Goal: Check status: Check status

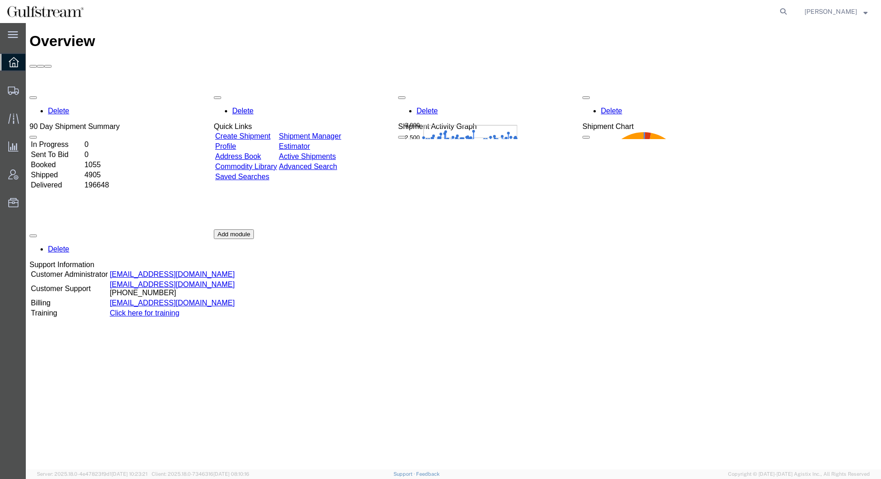
drag, startPoint x: 705, startPoint y: 16, endPoint x: 684, endPoint y: 11, distance: 21.9
click at [684, 11] on agx-global-search at bounding box center [643, 11] width 295 height 23
click at [779, 12] on icon at bounding box center [783, 11] width 13 height 13
paste input "451408216650"
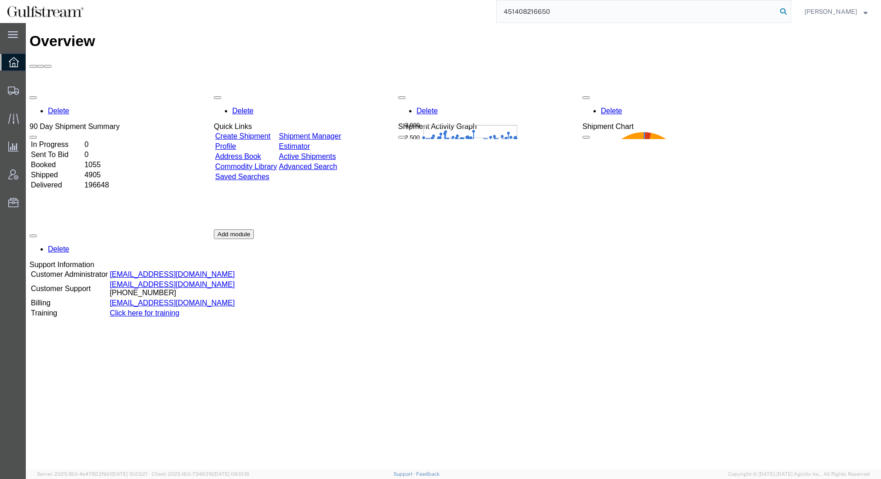
type input "451408216650"
click at [782, 17] on icon at bounding box center [783, 11] width 13 height 13
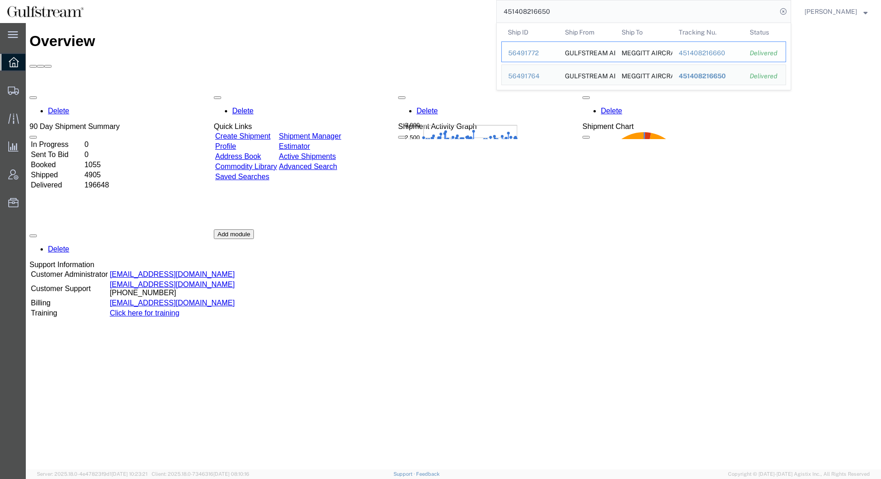
click at [712, 56] on div "451408216660" at bounding box center [708, 53] width 59 height 10
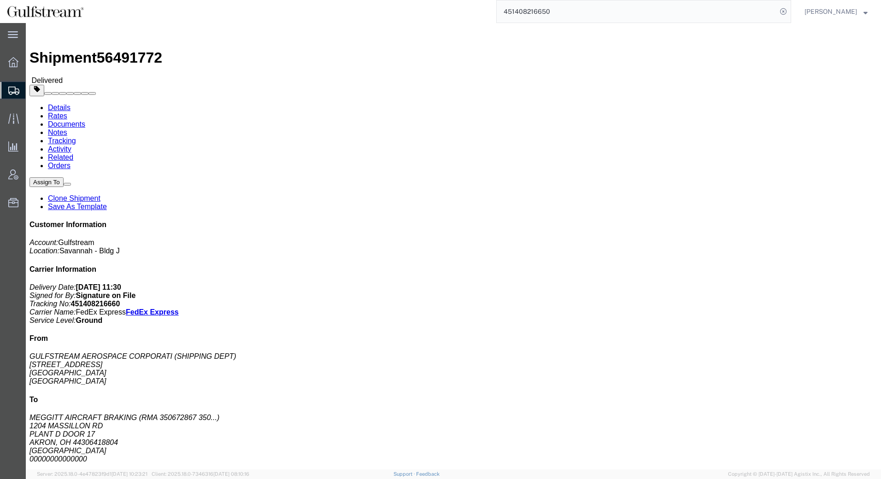
click link "Rates"
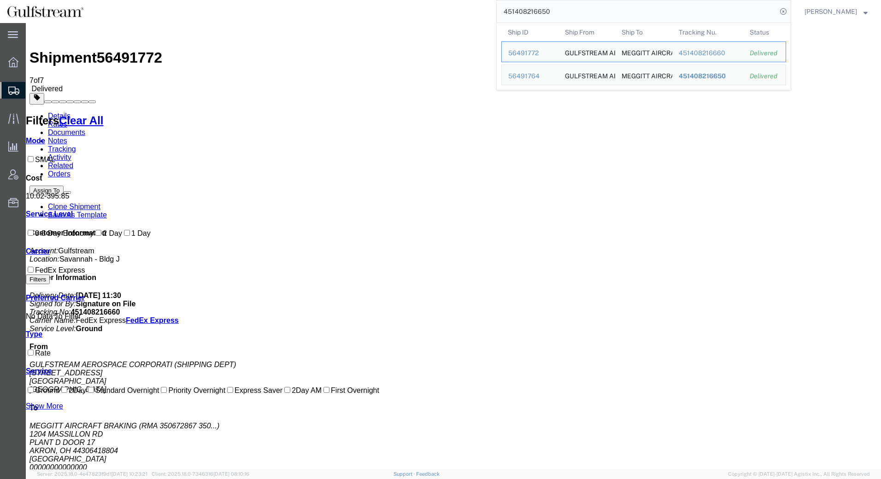
click at [643, 2] on input "451408216650" at bounding box center [637, 11] width 280 height 22
click at [703, 77] on span "451408216650" at bounding box center [702, 75] width 47 height 7
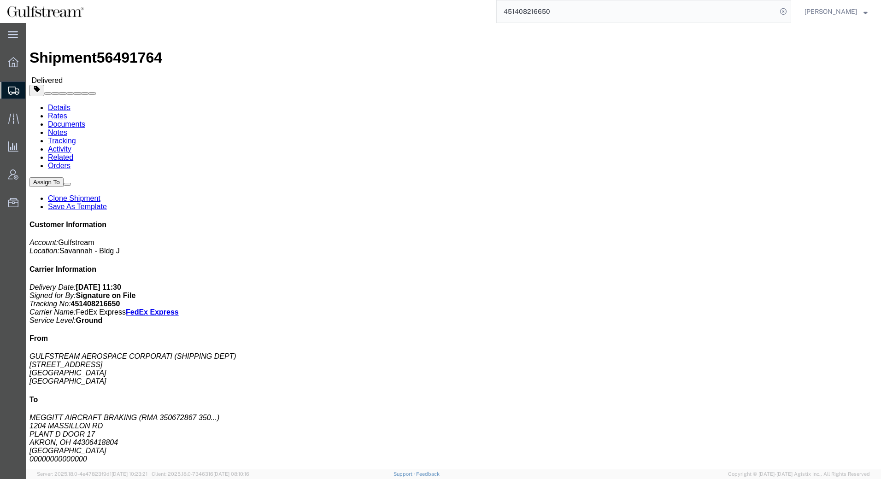
click link "Rates"
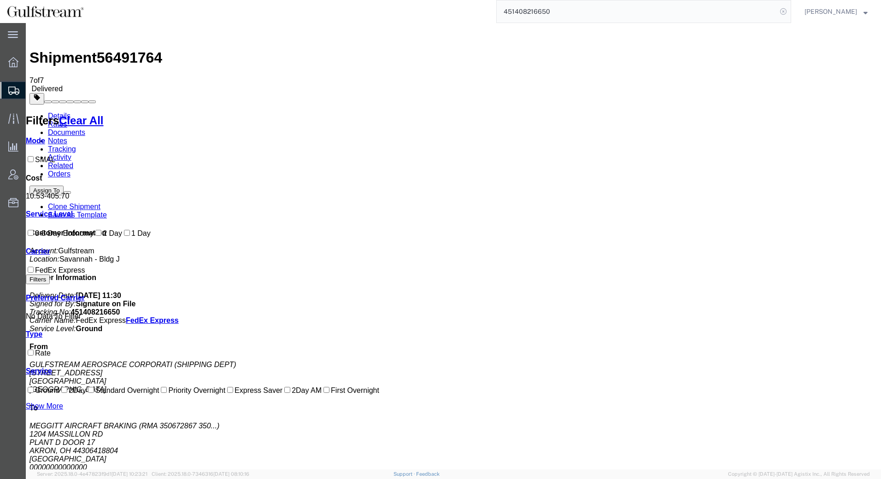
click at [787, 14] on icon at bounding box center [783, 11] width 13 height 13
paste input "451408216785"
type input "451408216785"
click at [786, 11] on icon at bounding box center [783, 11] width 13 height 13
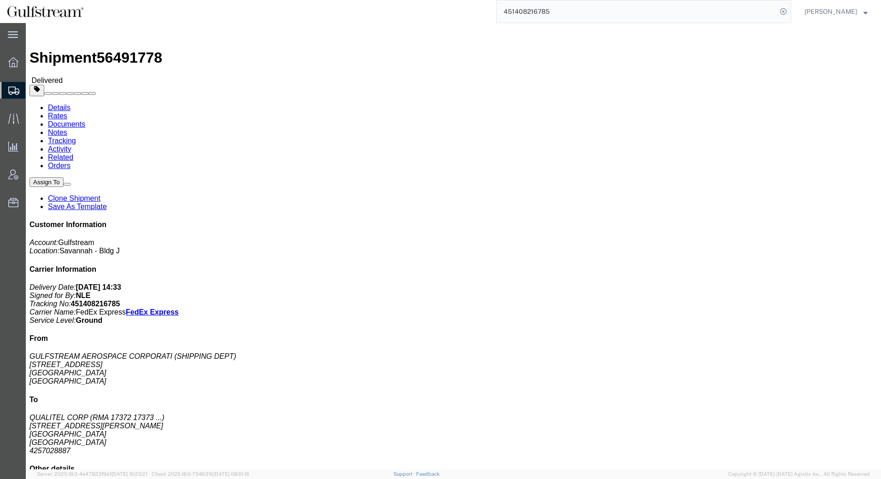
click link "Rates"
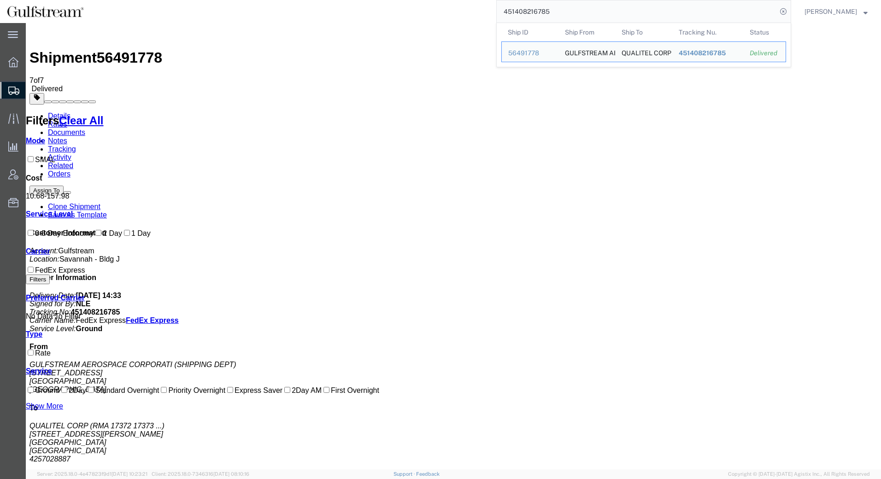
drag, startPoint x: 417, startPoint y: 6, endPoint x: 295, endPoint y: 6, distance: 122.6
click at [295, 6] on div "451408216785 Ship ID Ship From Ship To Tracking Nu. Status Ship ID 56491778 Shi…" at bounding box center [441, 11] width 701 height 23
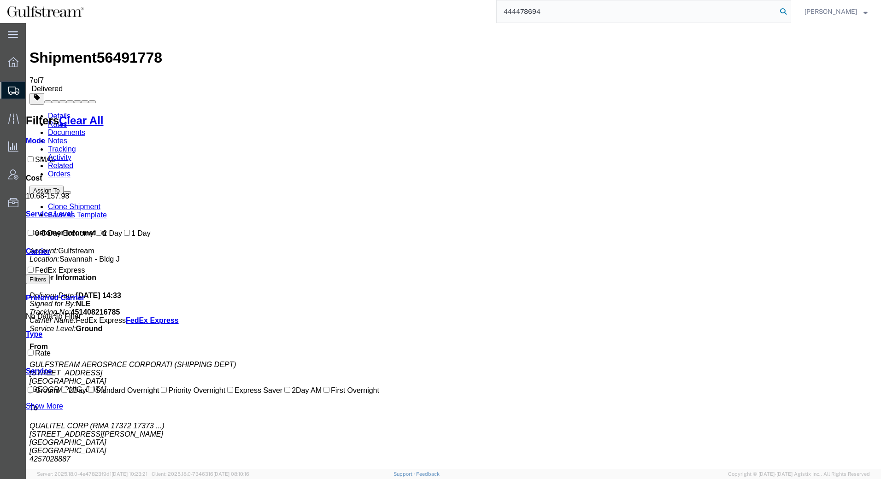
type input "444478694"
click at [785, 12] on icon at bounding box center [783, 11] width 13 height 13
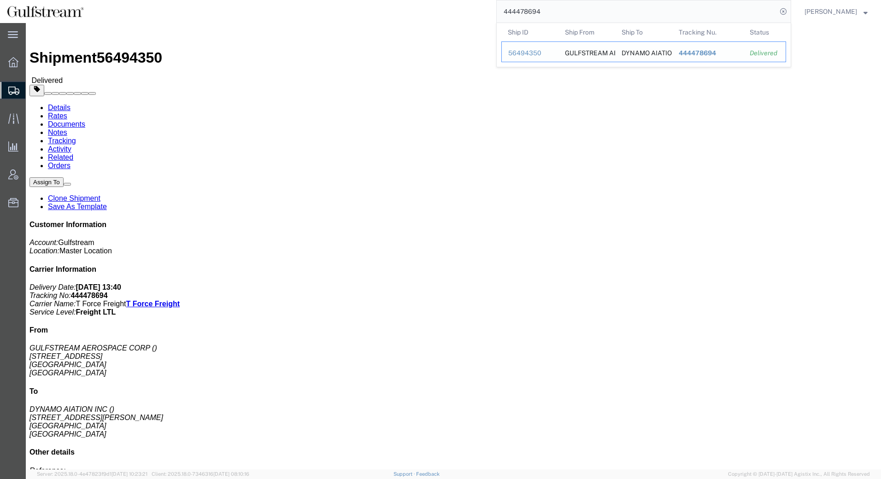
click at [701, 52] on span "444478694" at bounding box center [697, 52] width 37 height 7
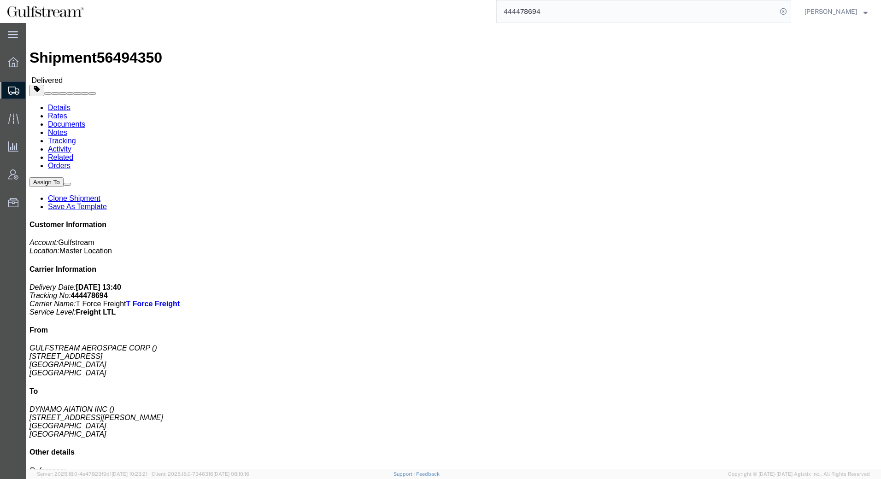
click link "Rates"
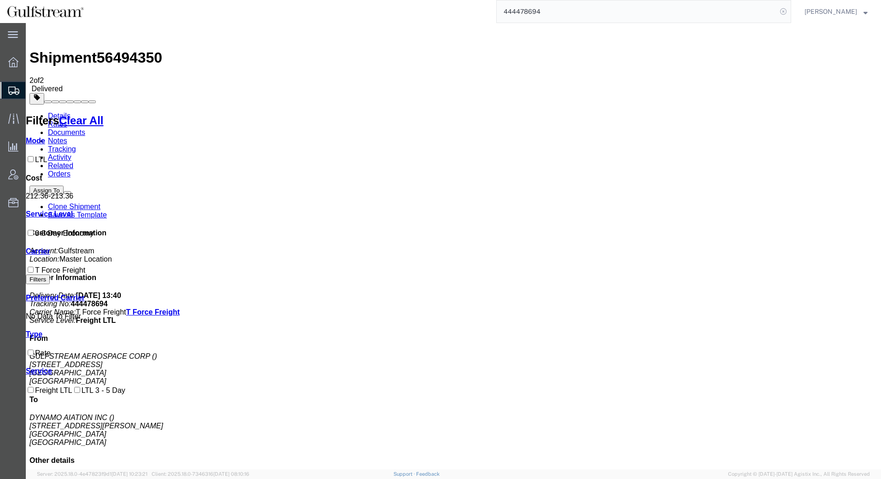
click at [784, 12] on icon at bounding box center [783, 11] width 13 height 13
paste input "200374952"
type input "200374952"
click at [785, 11] on icon at bounding box center [783, 11] width 13 height 13
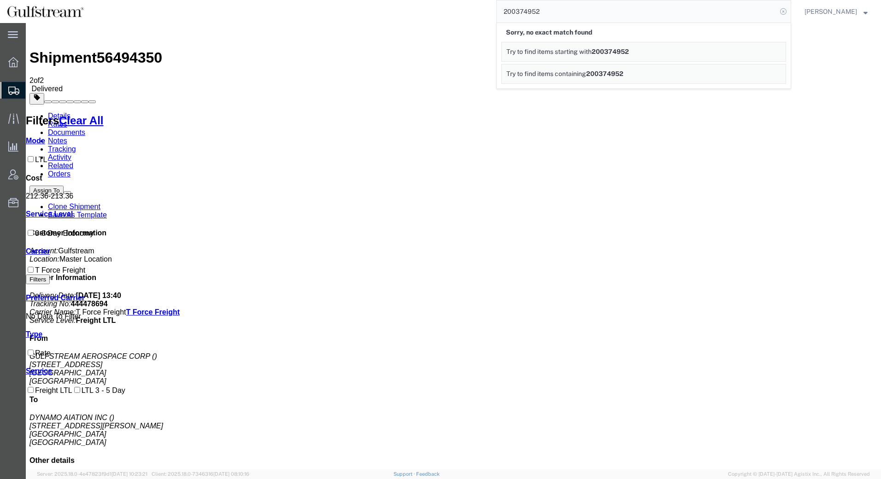
click at [789, 14] on icon at bounding box center [783, 11] width 13 height 13
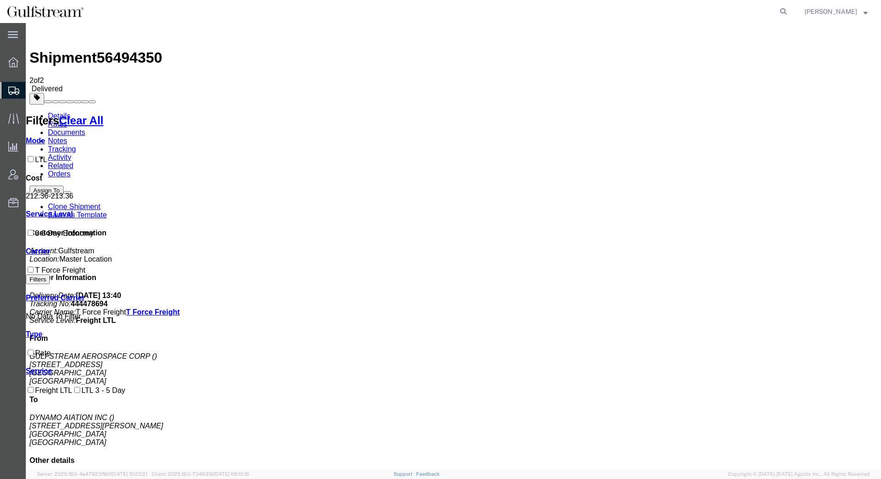
click at [789, 14] on icon at bounding box center [783, 11] width 13 height 13
paste input "427185132258"
type input "427185132258"
click at [784, 13] on icon at bounding box center [783, 11] width 13 height 13
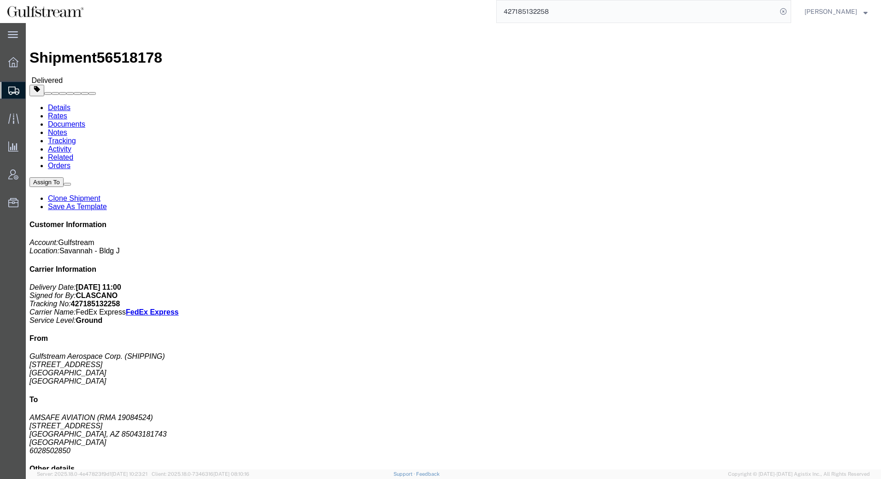
click link "Rates"
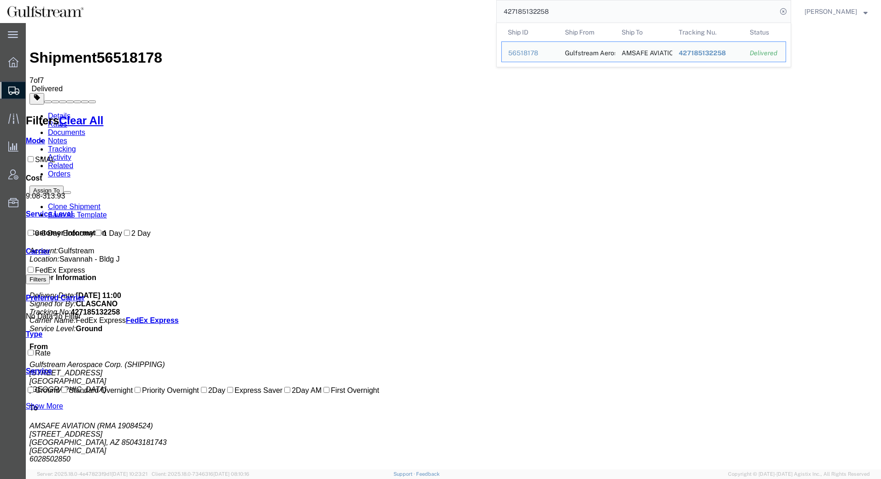
drag, startPoint x: 563, startPoint y: 4, endPoint x: 428, endPoint y: 6, distance: 135.1
click at [428, 6] on div "427185132258 Ship ID Ship From Ship To Tracking Nu. Status Ship ID 56518178 Shi…" at bounding box center [441, 11] width 701 height 23
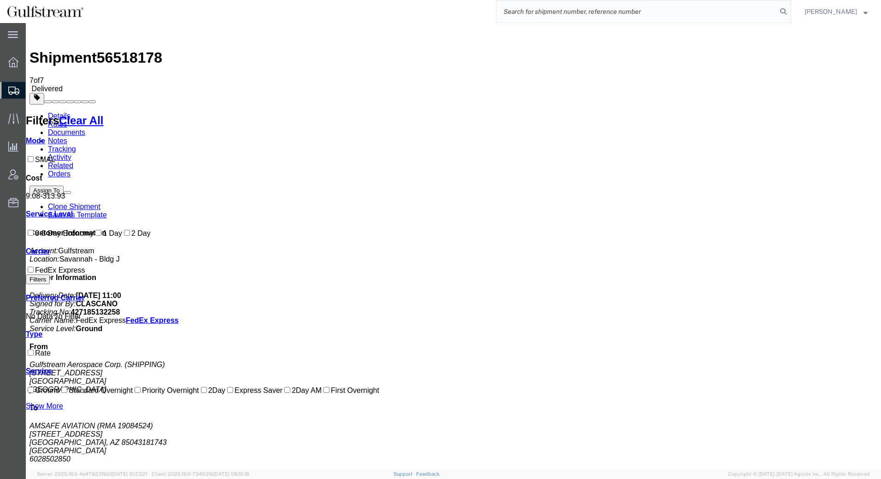
click at [691, 12] on input "search" at bounding box center [637, 11] width 280 height 22
click at [687, 18] on input "search" at bounding box center [637, 11] width 280 height 22
type input "427185132270"
click at [784, 11] on icon at bounding box center [783, 11] width 13 height 13
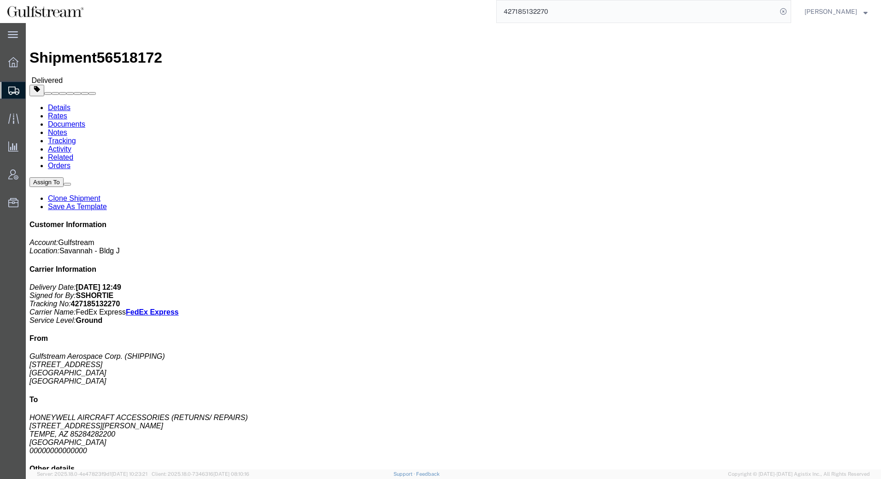
click link "Rates"
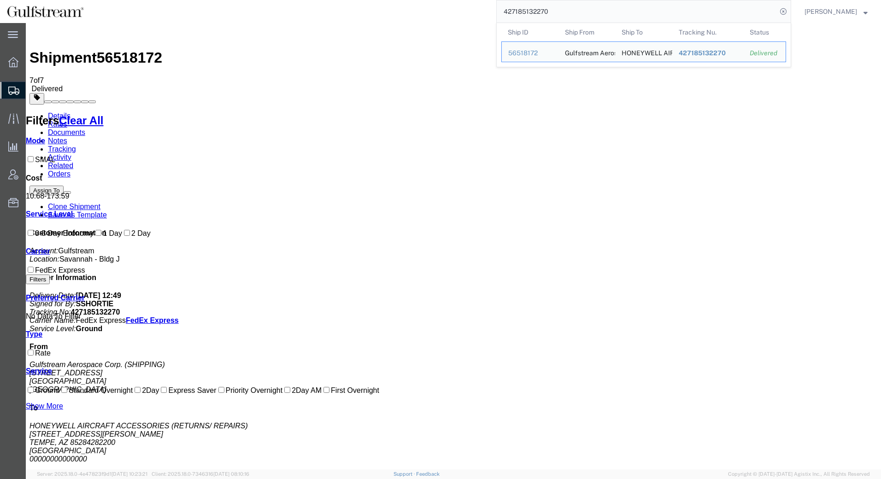
drag, startPoint x: 558, startPoint y: 8, endPoint x: 402, endPoint y: 5, distance: 155.4
click at [405, 7] on div "427185132270 Ship ID Ship From Ship To Tracking Nu. Status Ship ID 56518172 Shi…" at bounding box center [441, 11] width 701 height 23
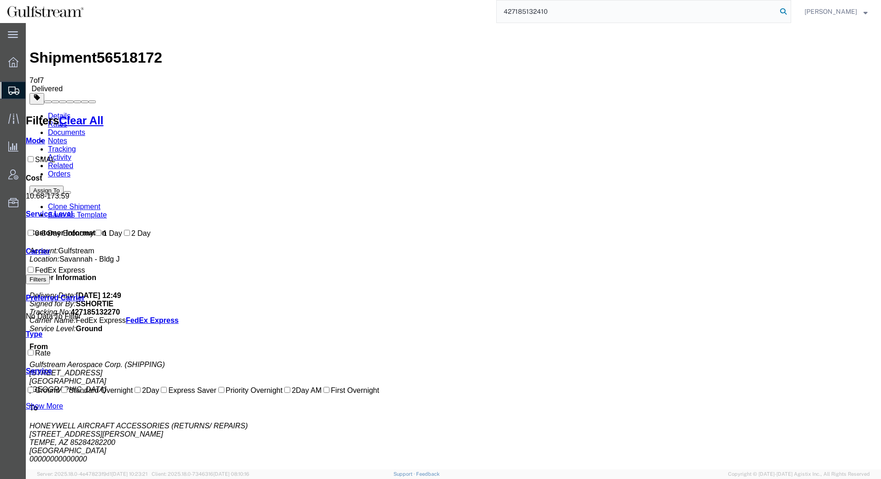
type input "427185132410"
click at [785, 16] on icon at bounding box center [783, 11] width 13 height 13
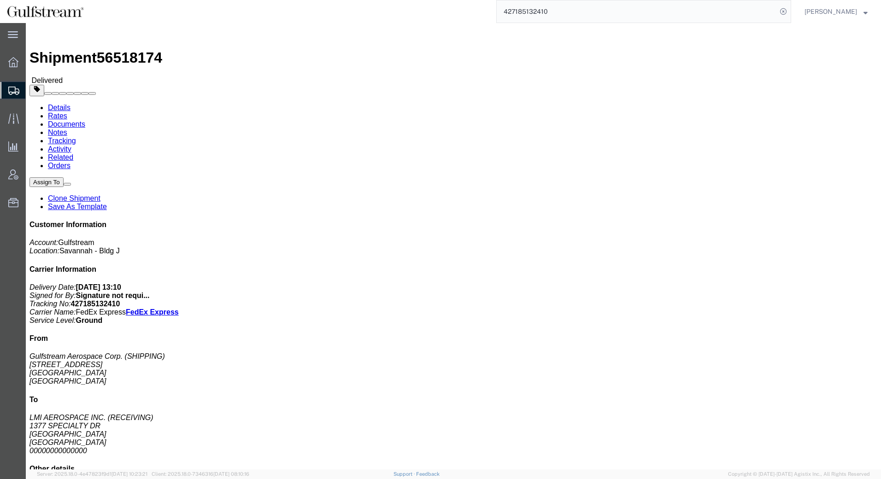
click link "Rates"
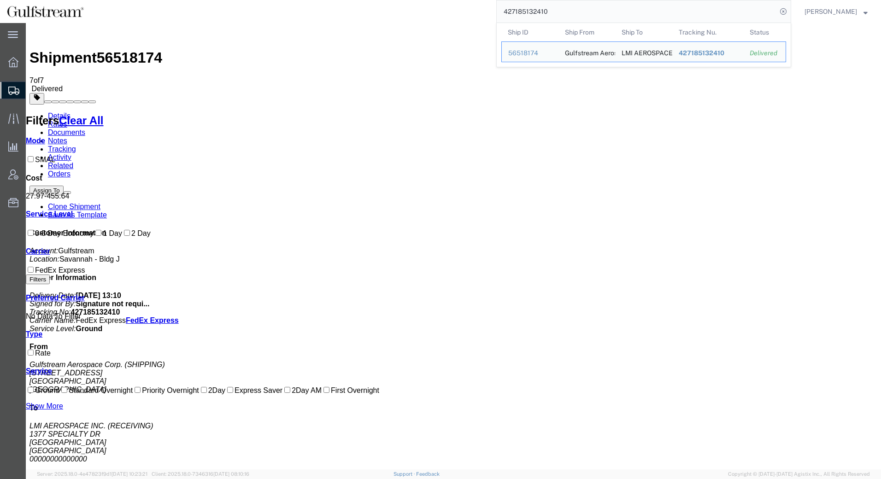
drag, startPoint x: 561, startPoint y: 14, endPoint x: 369, endPoint y: 11, distance: 191.3
click at [369, 11] on div "427185132410 Ship ID Ship From Ship To Tracking Nu. Status Ship ID 56518174 Shi…" at bounding box center [441, 11] width 701 height 23
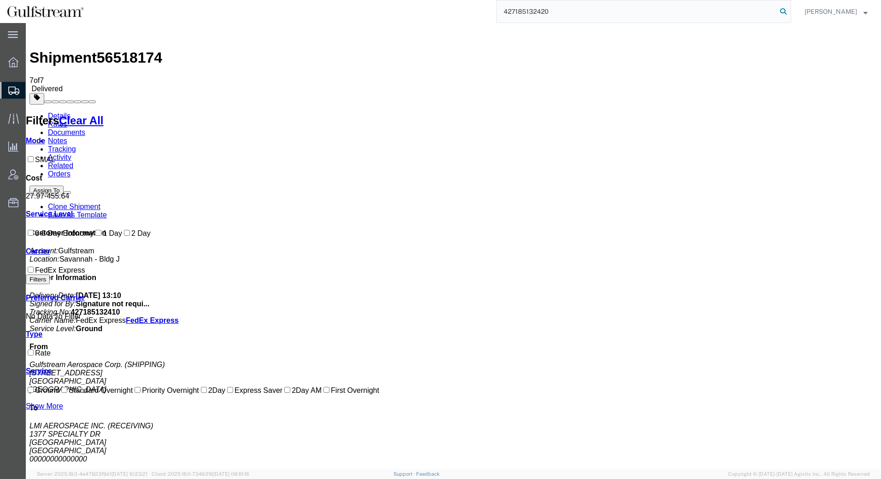
type input "427185132420"
click at [786, 11] on icon at bounding box center [783, 11] width 13 height 13
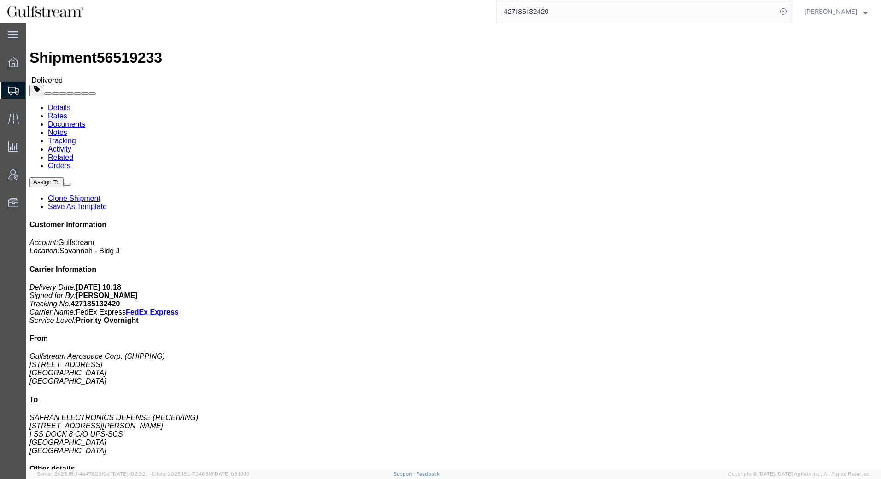
click link "Rates"
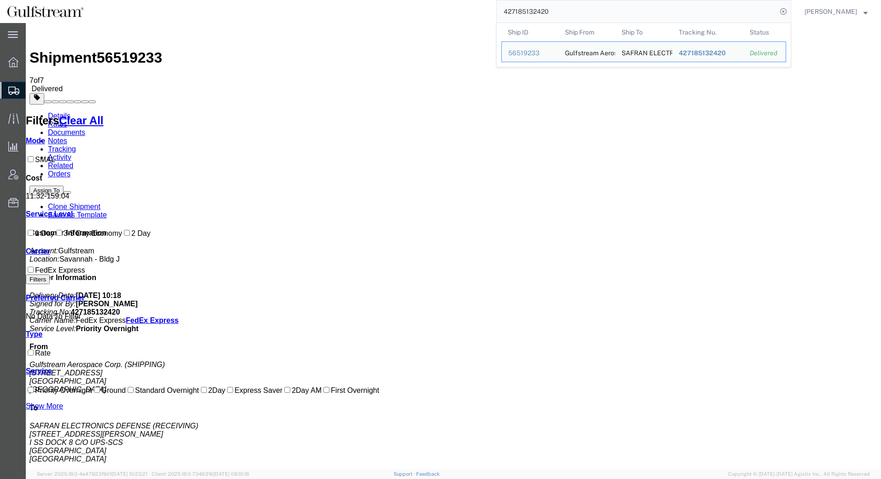
drag, startPoint x: 561, startPoint y: 15, endPoint x: 391, endPoint y: 10, distance: 169.2
click at [402, 17] on div "427185132420 Ship ID Ship From Ship To Tracking Nu. Status Ship ID 56519233 Shi…" at bounding box center [441, 11] width 701 height 23
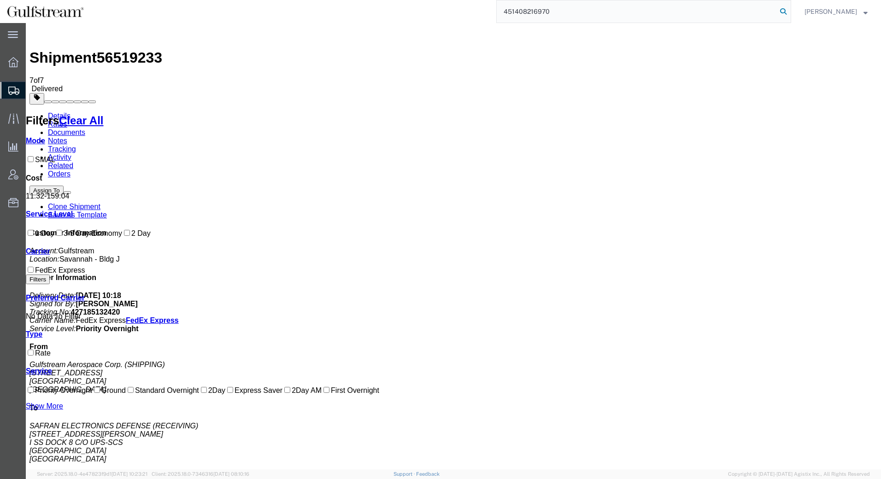
type input "451408216970"
click at [784, 14] on icon at bounding box center [783, 11] width 13 height 13
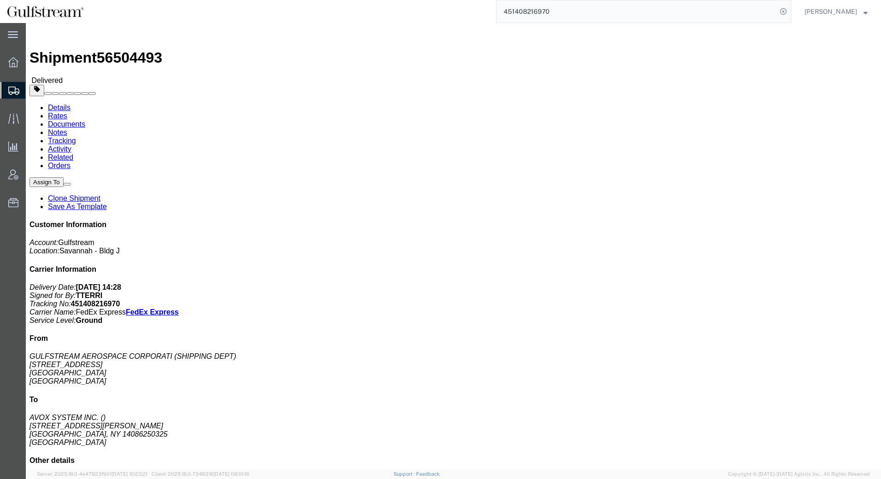
click link "Rates"
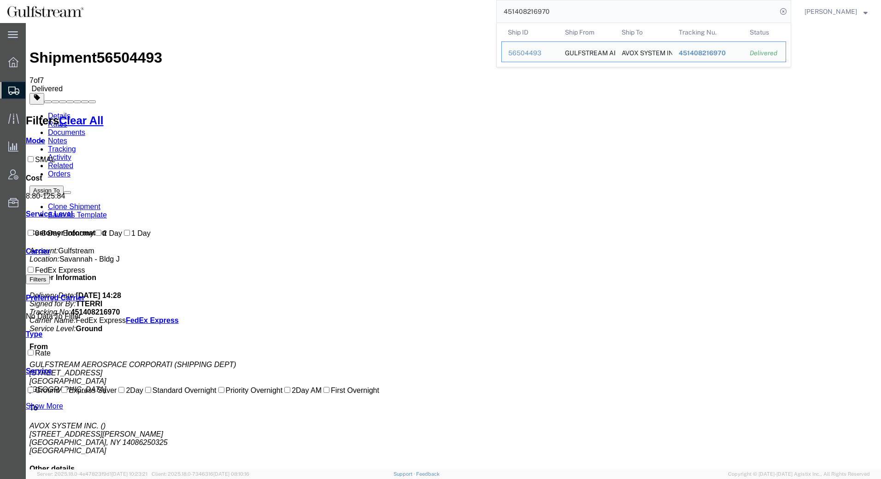
drag, startPoint x: 557, startPoint y: 15, endPoint x: 395, endPoint y: 8, distance: 162.4
click at [397, 8] on div "451408216970 Ship ID Ship From Ship To Tracking Nu. Status Ship ID 56504493 Shi…" at bounding box center [441, 11] width 701 height 23
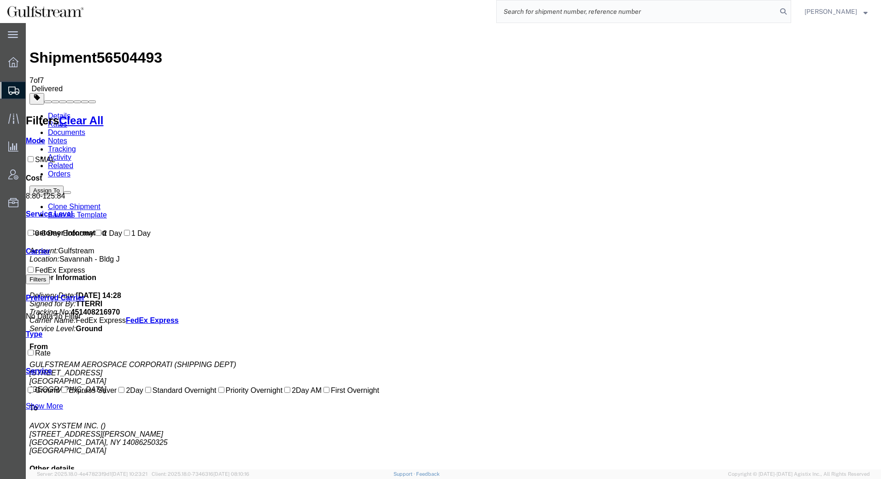
paste input "451408217050"
type input "451408217050"
click at [786, 13] on icon at bounding box center [783, 11] width 13 height 13
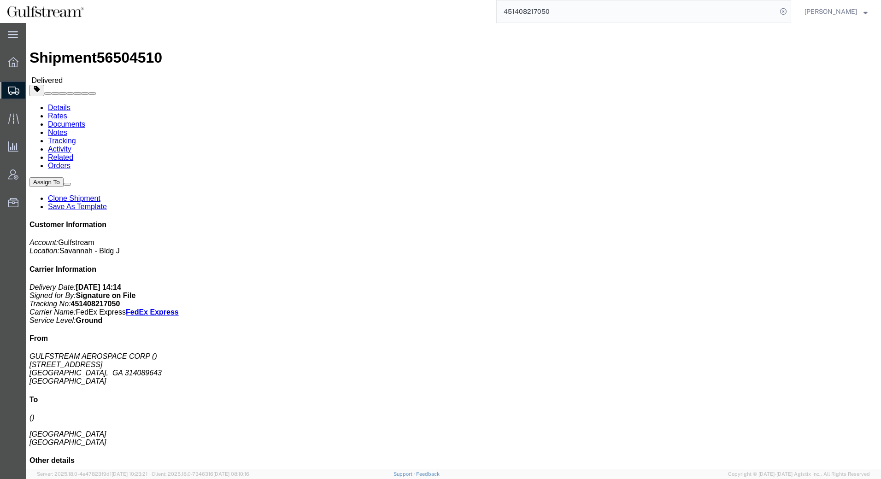
click link "Rates"
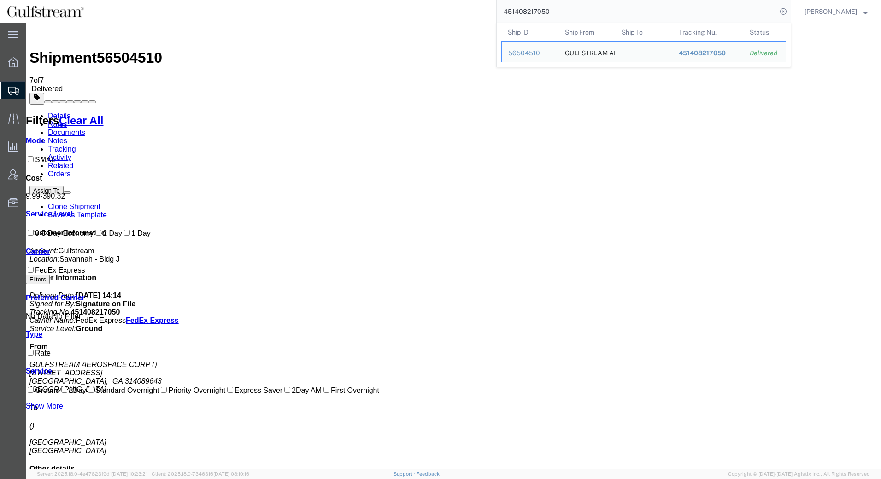
drag, startPoint x: 564, startPoint y: 12, endPoint x: 351, endPoint y: 6, distance: 212.6
click at [351, 6] on div "451408217050 Ship ID Ship From Ship To Tracking Nu. Status Ship ID 56504510 Shi…" at bounding box center [441, 11] width 701 height 23
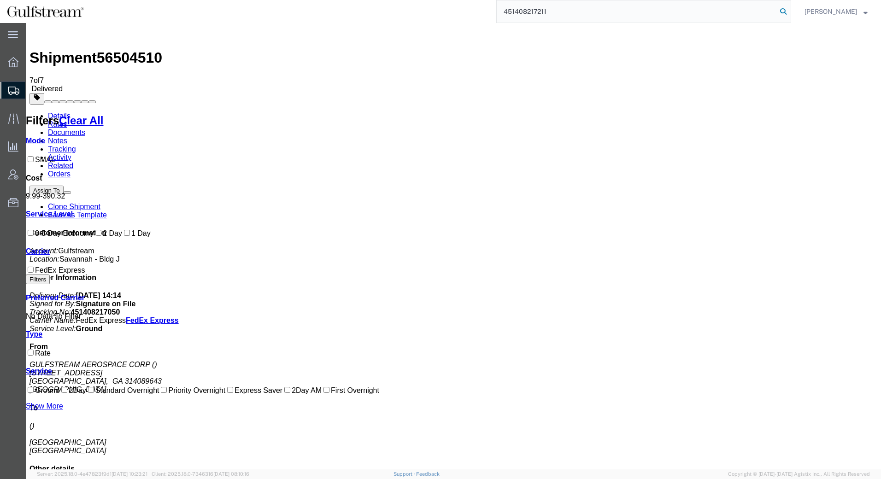
type input "451408217211"
click at [785, 12] on icon at bounding box center [783, 11] width 13 height 13
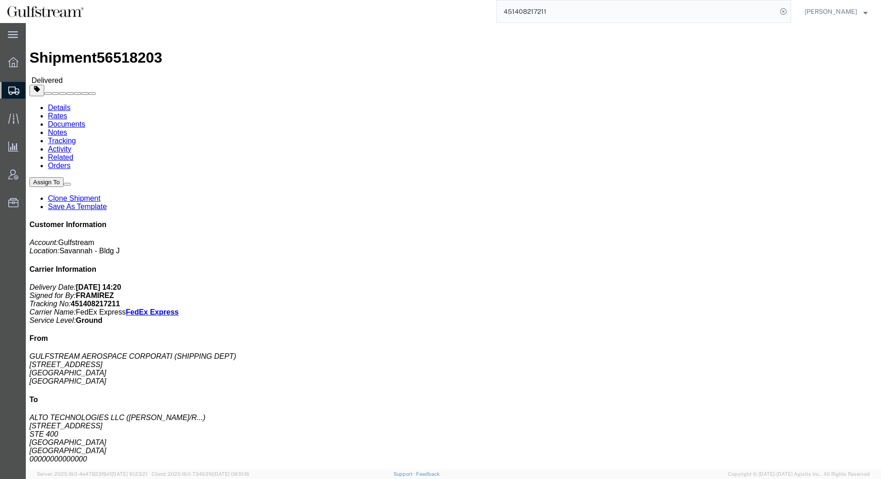
click link "Rates"
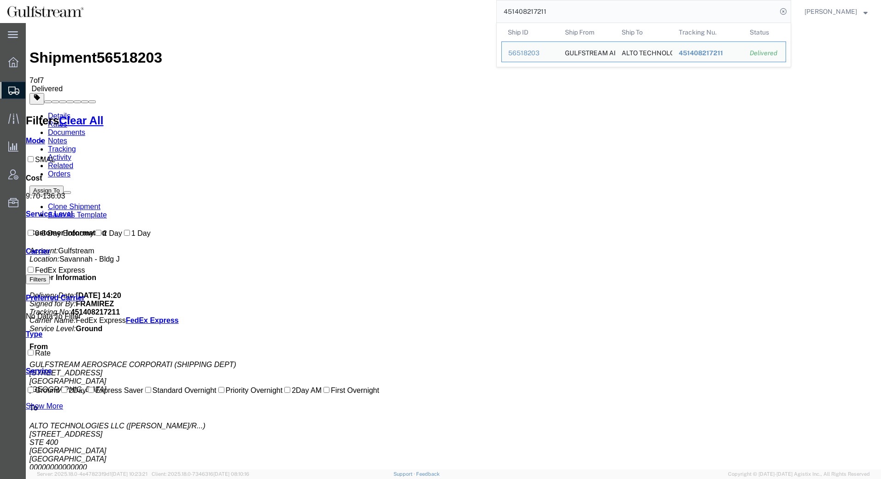
drag, startPoint x: 554, startPoint y: 15, endPoint x: 372, endPoint y: 14, distance: 182.1
click at [372, 14] on div "451408217211 Ship ID Ship From Ship To Tracking Nu. Status Ship ID 56518203 Shi…" at bounding box center [441, 11] width 701 height 23
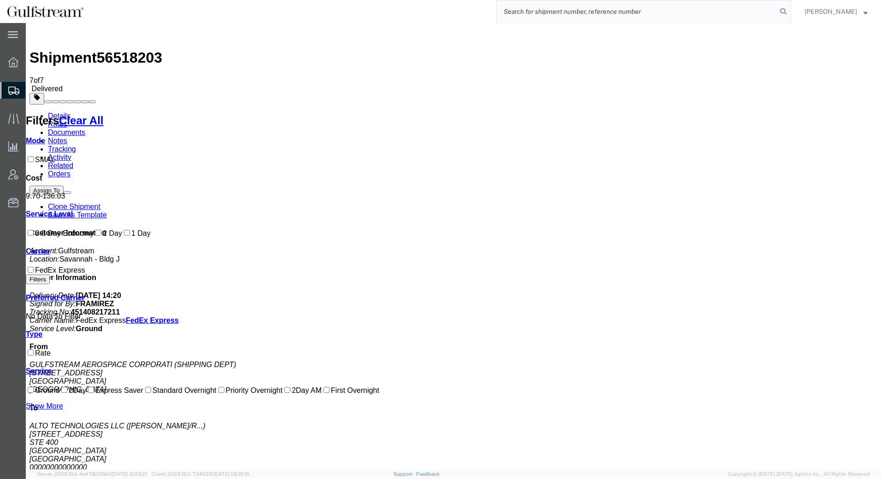
paste input "444478705"
type input "444478705"
click at [785, 11] on icon at bounding box center [783, 11] width 13 height 13
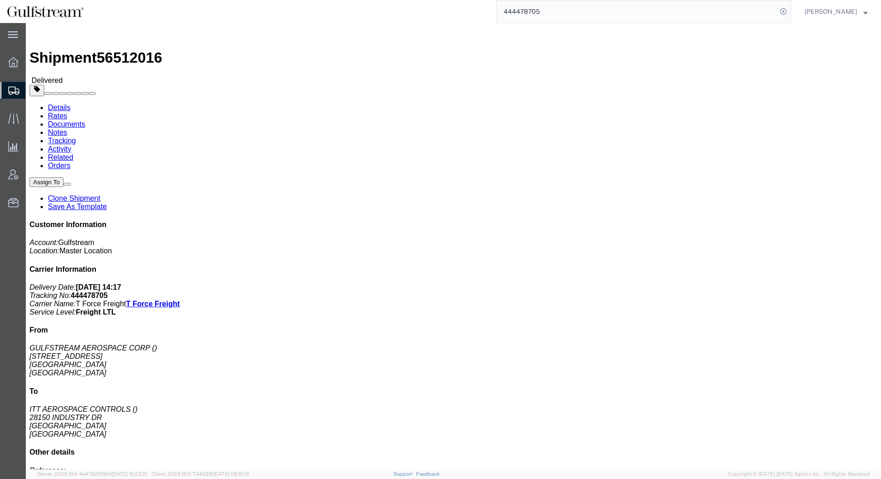
click link "Rates"
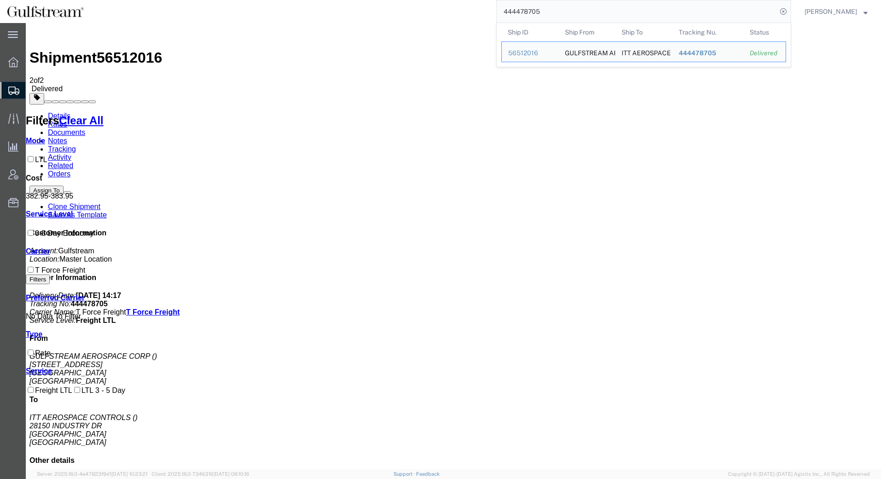
drag, startPoint x: 553, startPoint y: 13, endPoint x: 395, endPoint y: 1, distance: 158.6
click at [396, 1] on div "444478705 Ship ID Ship From Ship To Tracking Nu. Status Ship ID 56512016 Ship F…" at bounding box center [441, 11] width 701 height 23
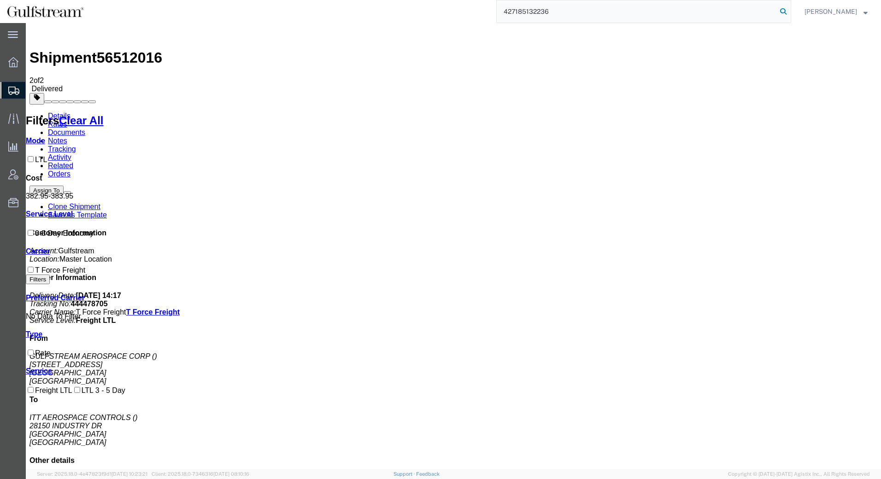
type input "427185132236"
click at [782, 10] on icon at bounding box center [783, 11] width 13 height 13
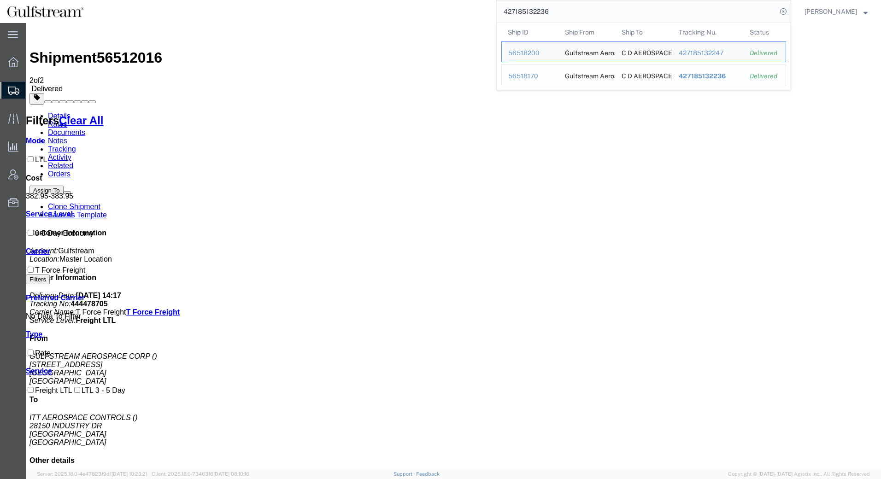
click at [702, 77] on span "427185132236" at bounding box center [702, 75] width 47 height 7
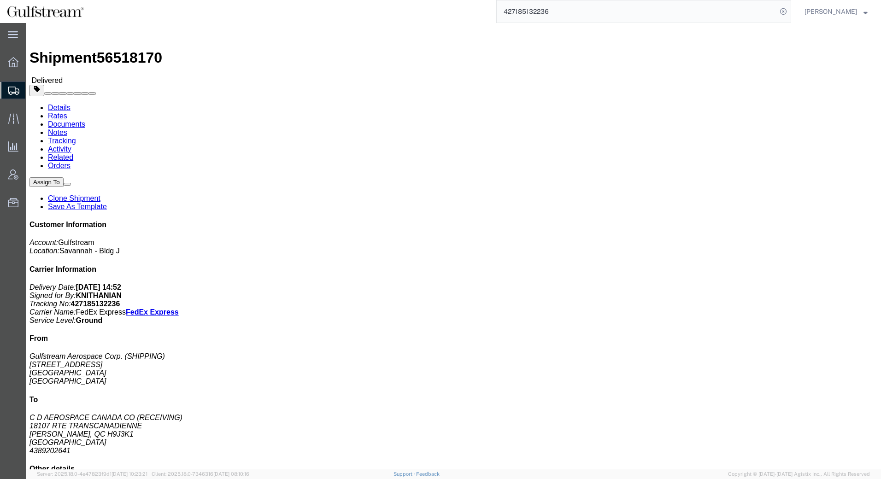
click link "Rates"
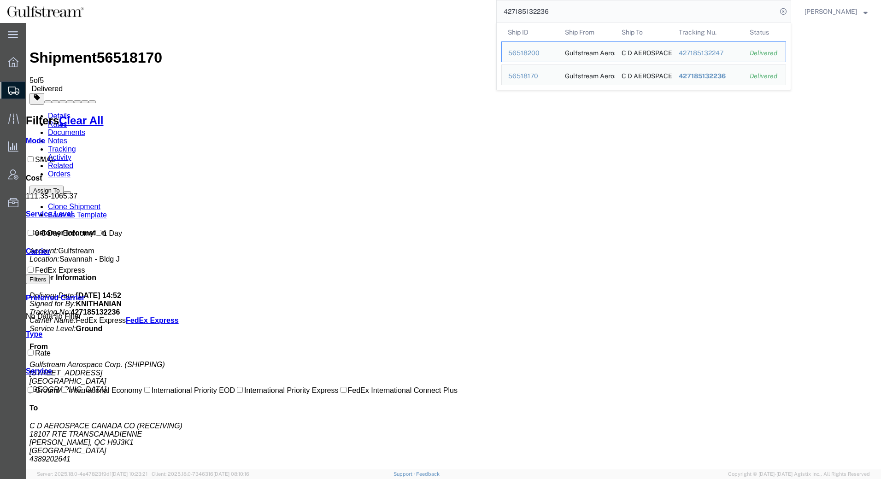
drag, startPoint x: 562, startPoint y: 12, endPoint x: 338, endPoint y: 3, distance: 224.2
click at [338, 3] on div "427185132236 Ship ID Ship From Ship To Tracking Nu. Status Ship ID 56518200 Shi…" at bounding box center [441, 11] width 701 height 23
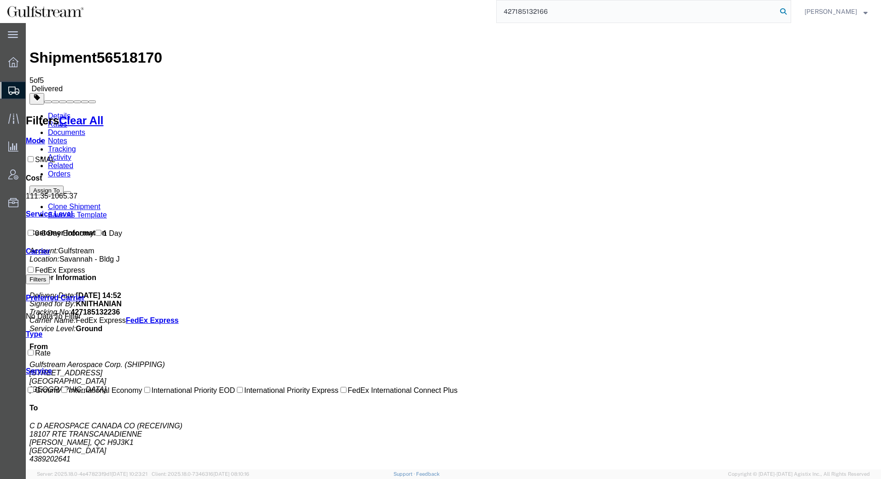
type input "427185132166"
click at [785, 12] on icon at bounding box center [783, 11] width 13 height 13
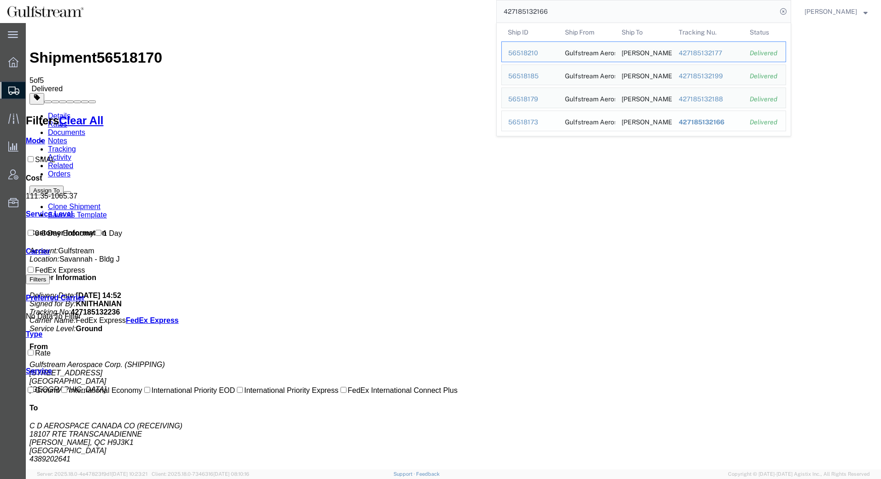
click at [707, 121] on span "427185132166" at bounding box center [702, 121] width 46 height 7
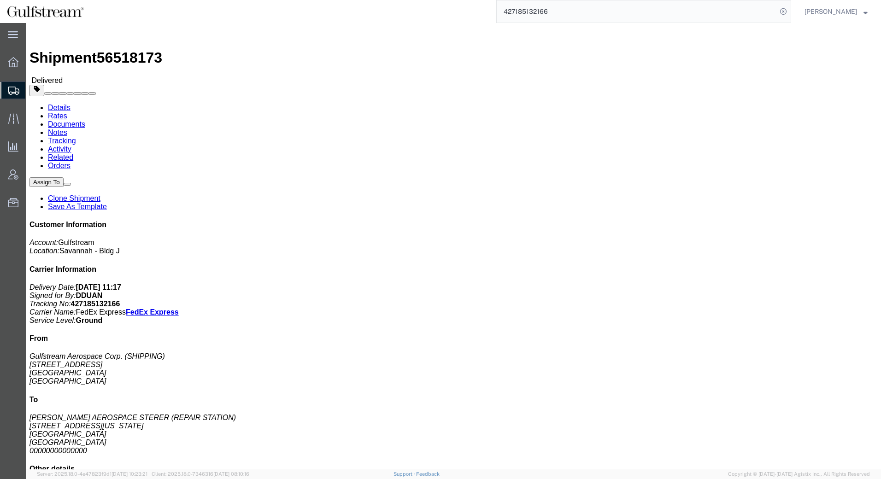
click link "Rates"
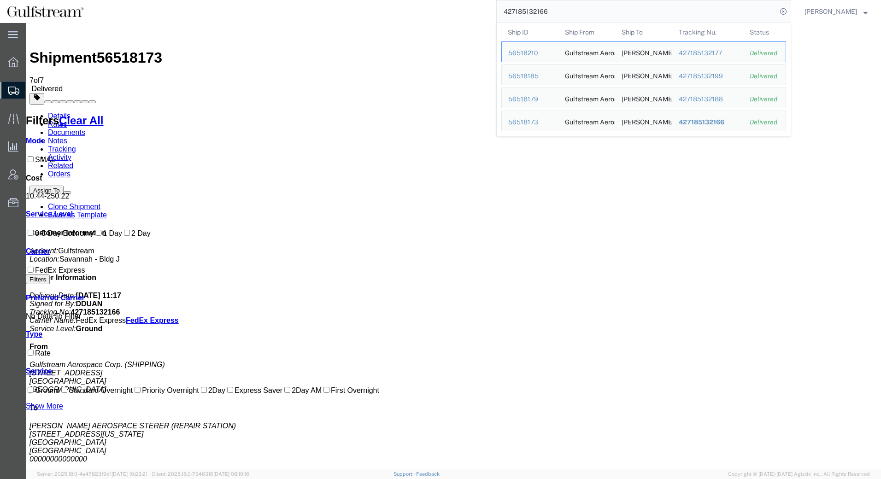
drag, startPoint x: 404, startPoint y: 12, endPoint x: 354, endPoint y: 12, distance: 49.3
click at [355, 12] on div "427185132166 Ship ID Ship From Ship To Tracking Nu. Status Ship ID 56518210 Shi…" at bounding box center [441, 11] width 701 height 23
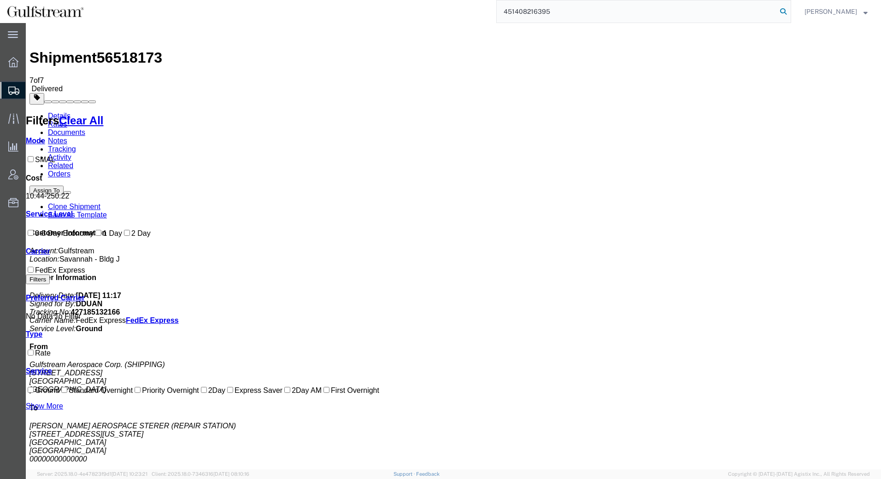
type input "451408216395"
click at [783, 11] on icon at bounding box center [783, 11] width 13 height 13
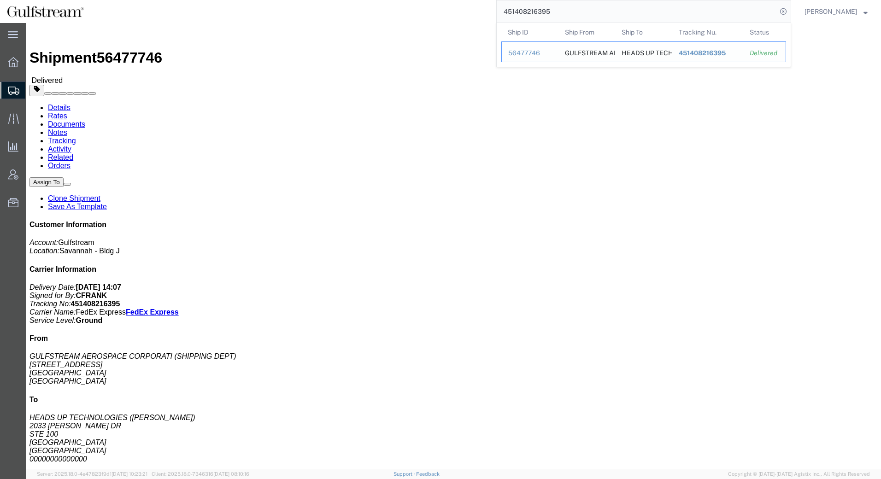
click at [702, 53] on span "451408216395" at bounding box center [702, 52] width 47 height 7
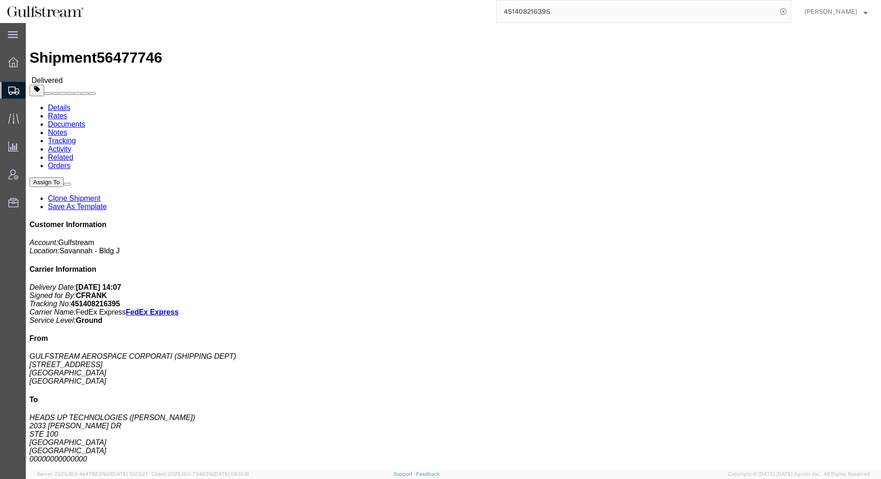
click link "Rates"
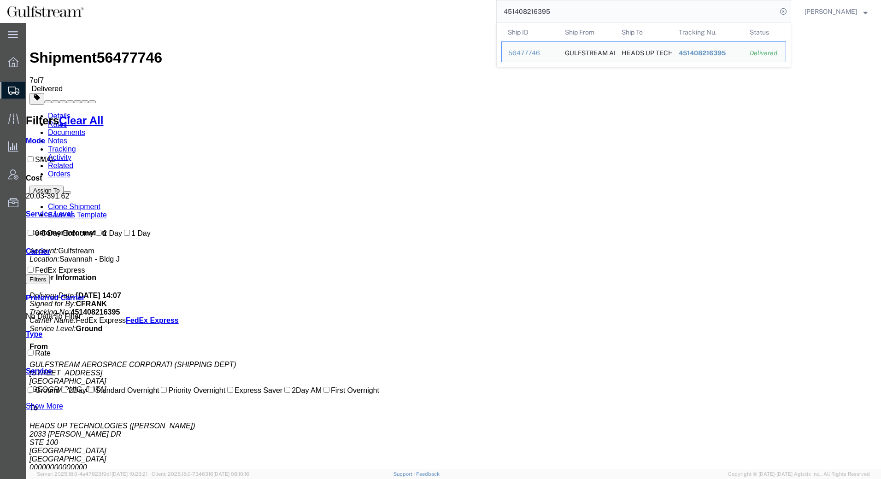
drag, startPoint x: 574, startPoint y: 15, endPoint x: 378, endPoint y: 12, distance: 195.9
click at [378, 12] on div "451408216395 Ship ID Ship From Ship To Tracking Nu. Status Ship ID 56477746 Shi…" at bounding box center [441, 11] width 701 height 23
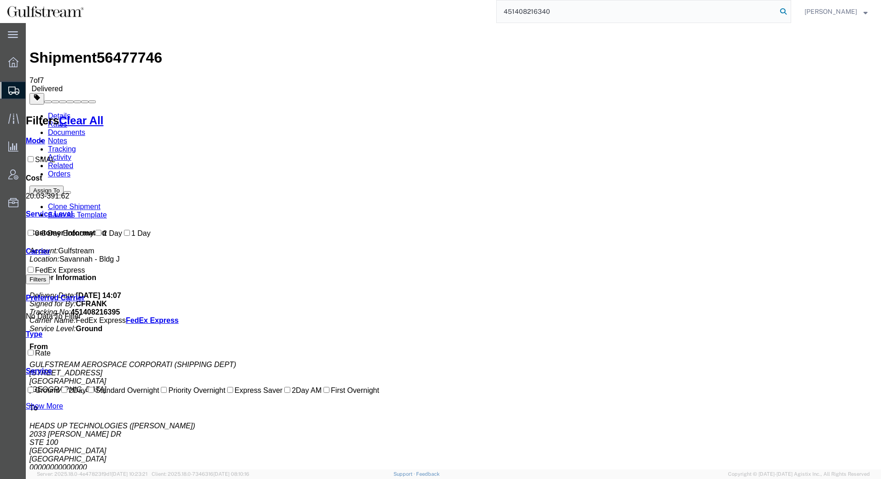
type input "451408216340"
click at [786, 10] on icon at bounding box center [783, 11] width 13 height 13
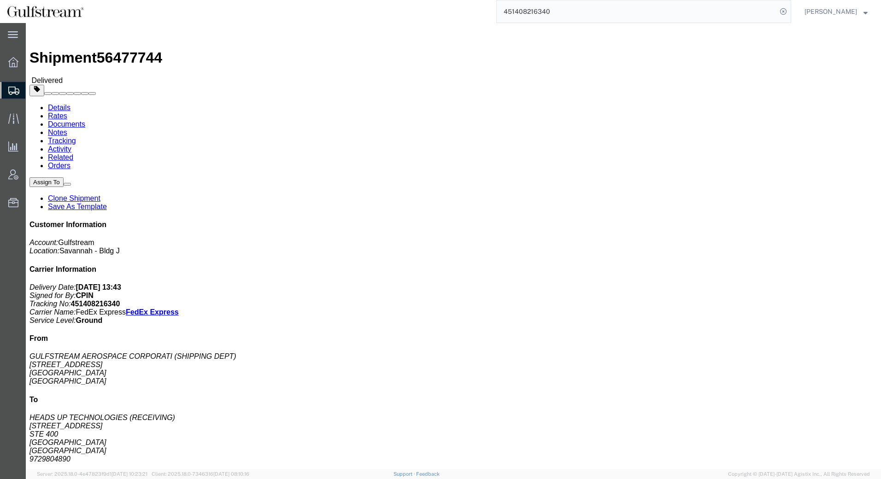
click link "Rates"
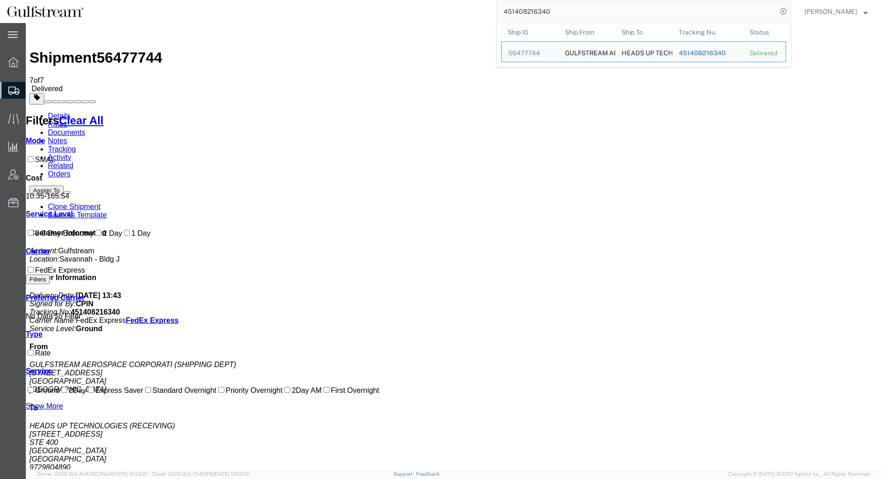
drag, startPoint x: 570, startPoint y: 14, endPoint x: 348, endPoint y: 13, distance: 222.2
click at [353, 13] on div "451408216340 Ship ID Ship From Ship To Tracking Nu. Status Ship ID 56477744 Shi…" at bounding box center [441, 11] width 701 height 23
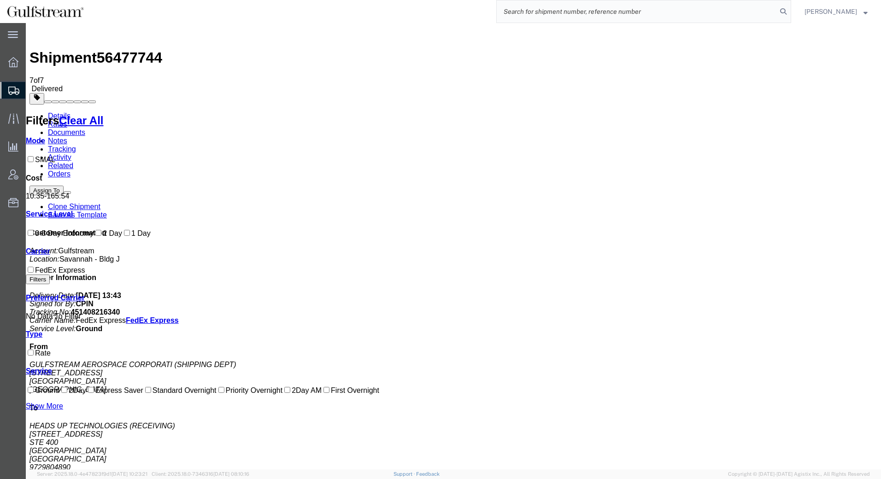
click at [723, 12] on input "search" at bounding box center [637, 11] width 280 height 22
type input "451408216513"
click at [784, 13] on icon at bounding box center [783, 11] width 13 height 13
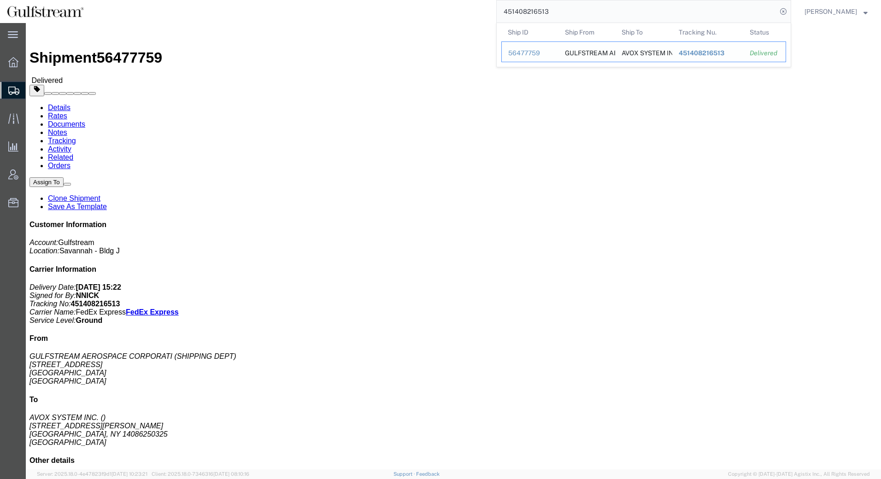
click at [700, 53] on span "451408216513" at bounding box center [702, 52] width 46 height 7
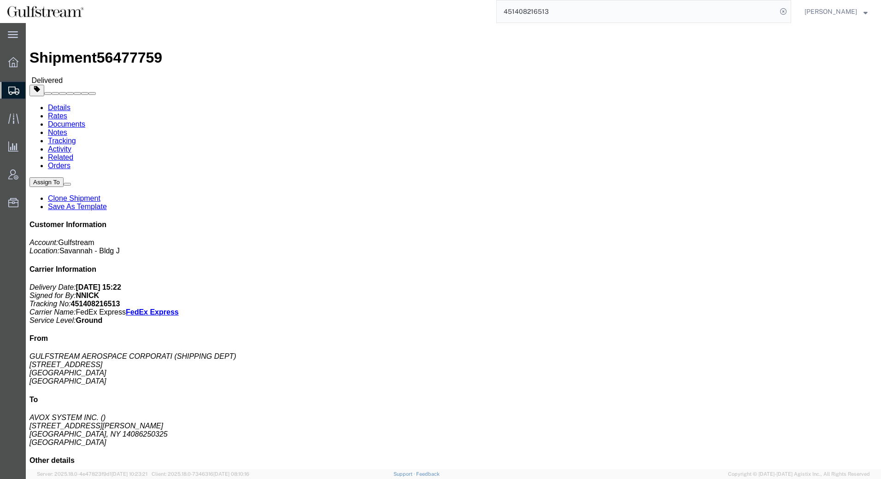
click link "Rates"
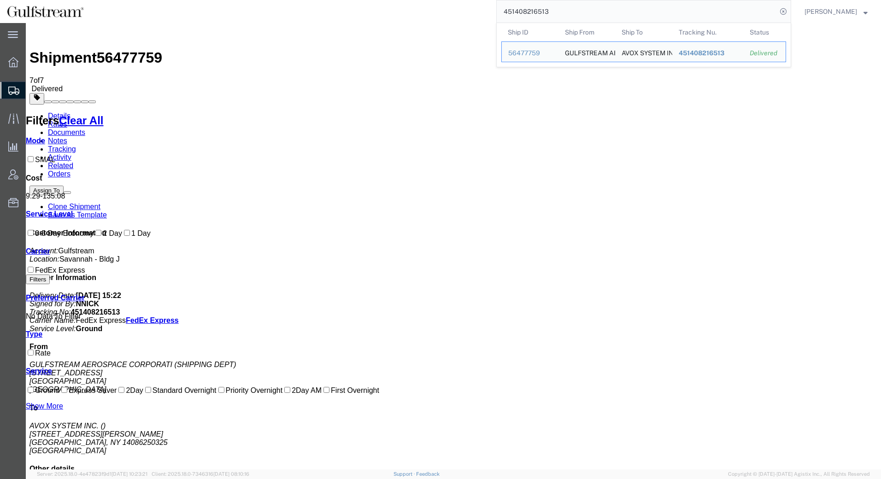
drag, startPoint x: 483, startPoint y: 12, endPoint x: 450, endPoint y: 12, distance: 32.7
click at [456, 12] on div "451408216513 Ship ID Ship From Ship To Tracking Nu. Status Ship ID 56477759 Shi…" at bounding box center [441, 11] width 701 height 23
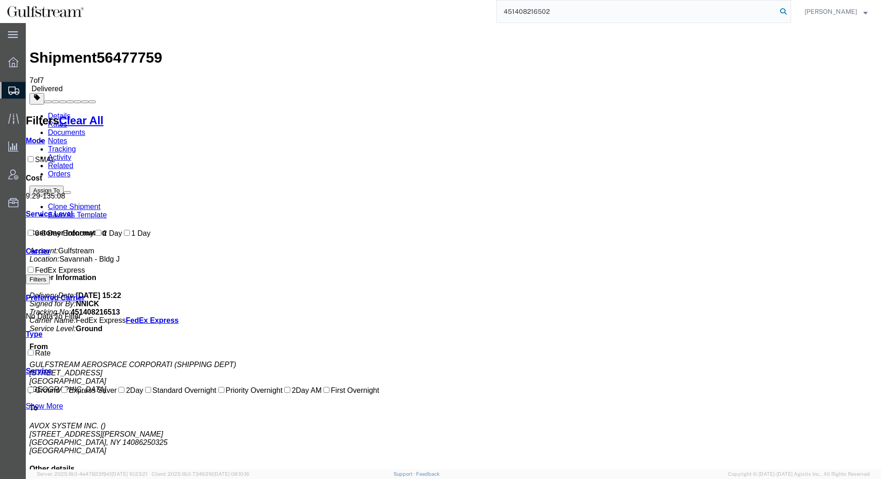
type input "451408216502"
click at [782, 12] on icon at bounding box center [783, 11] width 13 height 13
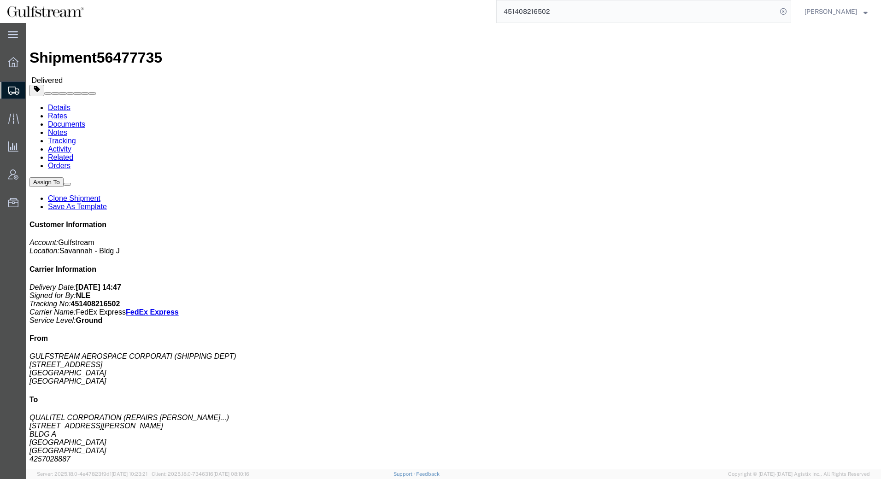
click link "Rates"
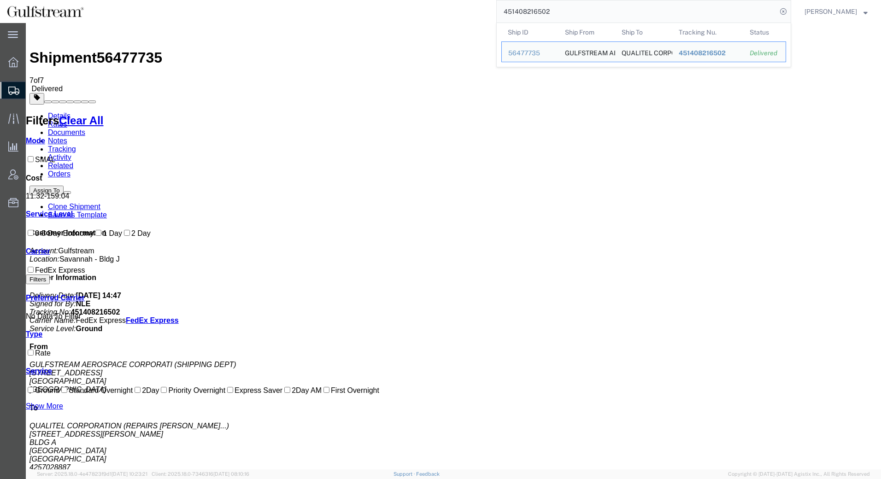
drag, startPoint x: 572, startPoint y: 8, endPoint x: 420, endPoint y: 8, distance: 152.1
click at [464, 8] on div "451408216502 Ship ID Ship From Ship To Tracking Nu. Status Ship ID 56477735 Shi…" at bounding box center [441, 11] width 701 height 23
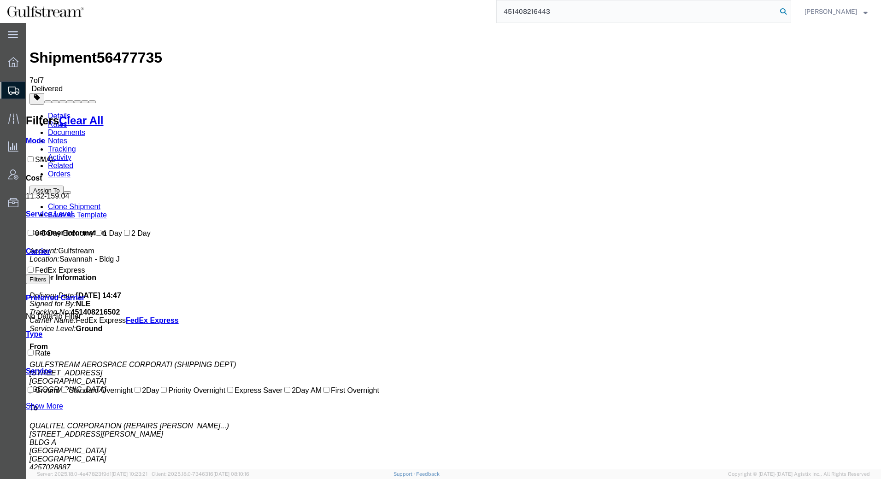
type input "451408216443"
click at [786, 12] on icon at bounding box center [783, 11] width 13 height 13
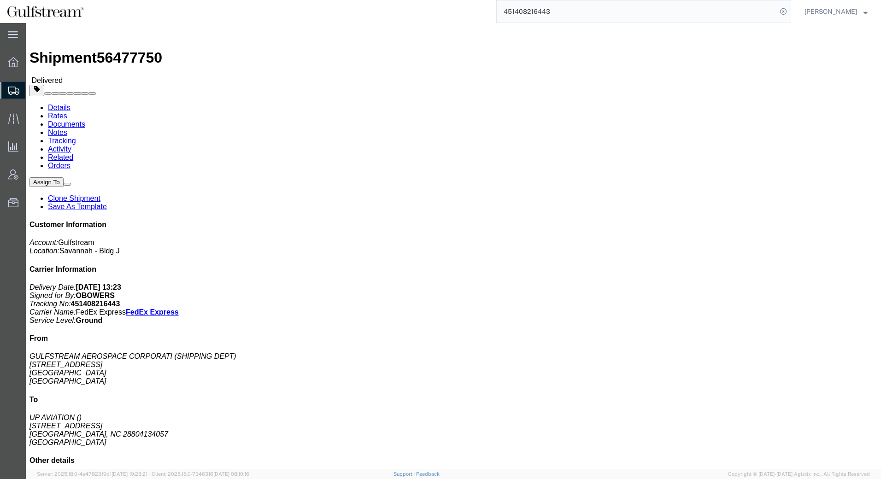
click link "Rates"
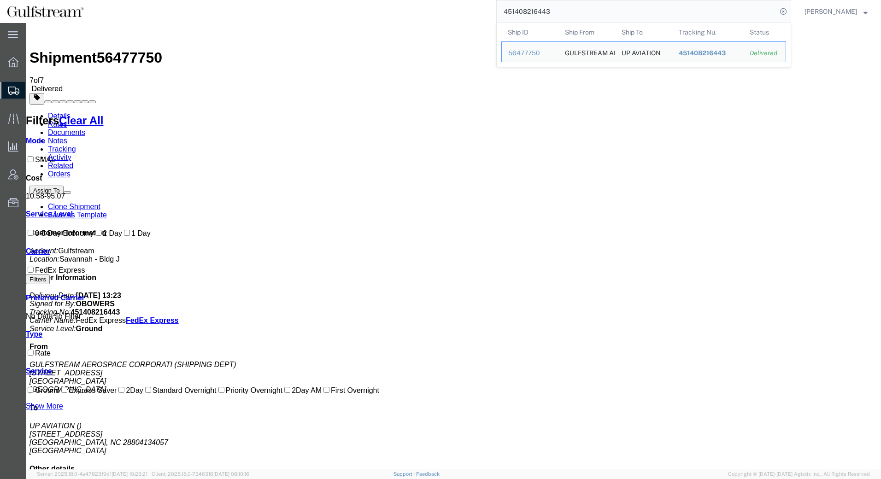
drag, startPoint x: 555, startPoint y: 15, endPoint x: 338, endPoint y: 15, distance: 217.1
click at [338, 15] on div "451408216443 Ship ID Ship From Ship To Tracking Nu. Status Ship ID 56477750 Shi…" at bounding box center [441, 11] width 701 height 23
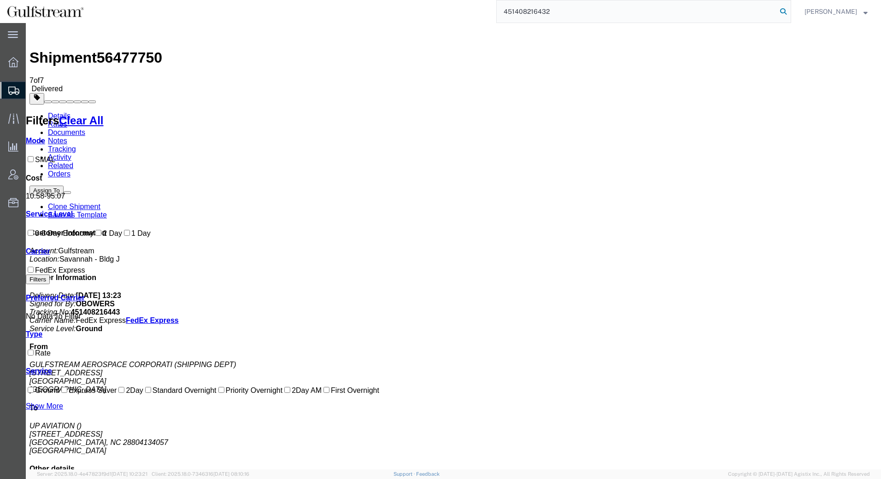
type input "451408216432"
click at [785, 12] on icon at bounding box center [783, 11] width 13 height 13
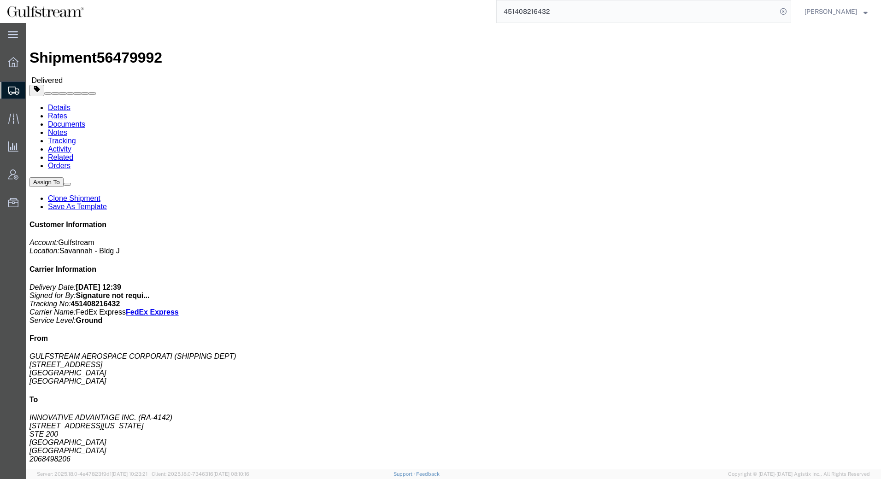
click link "Rates"
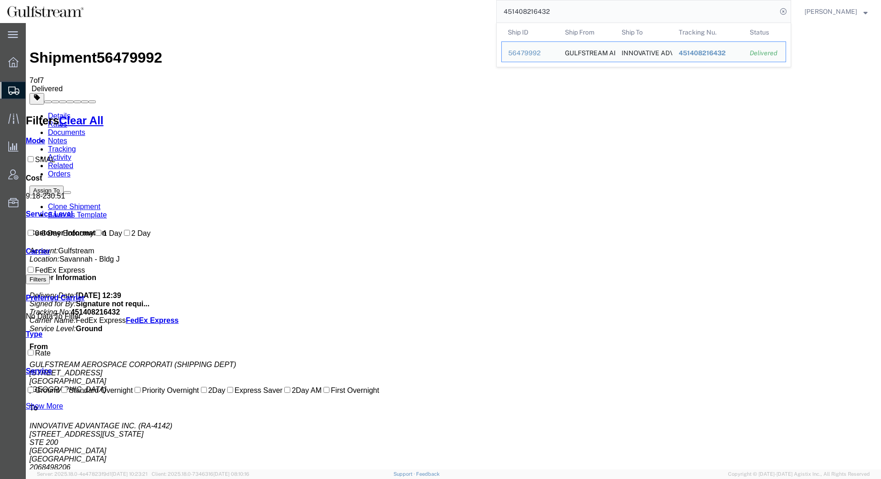
drag, startPoint x: 575, startPoint y: 14, endPoint x: 389, endPoint y: 11, distance: 186.3
click at [389, 11] on div "451408216432 Ship ID Ship From Ship To Tracking Nu. Status Ship ID 56479992 Shi…" at bounding box center [441, 11] width 701 height 23
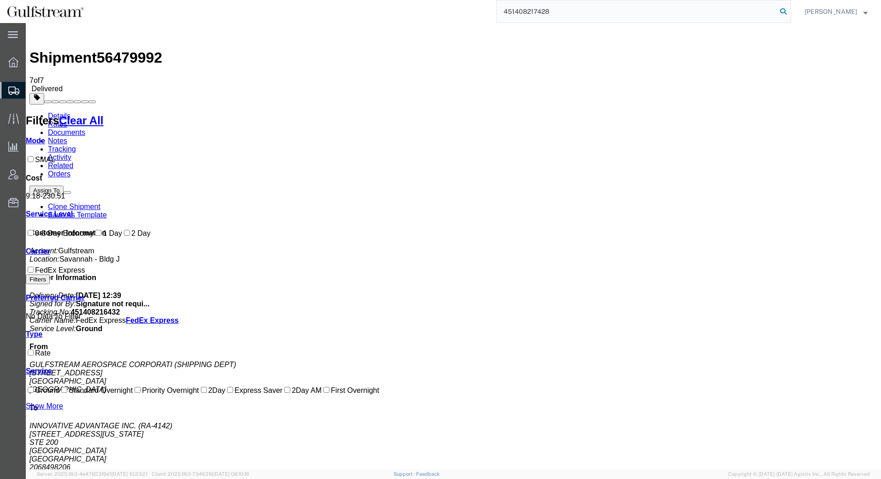
type input "451408217428"
click at [781, 12] on icon at bounding box center [783, 11] width 13 height 13
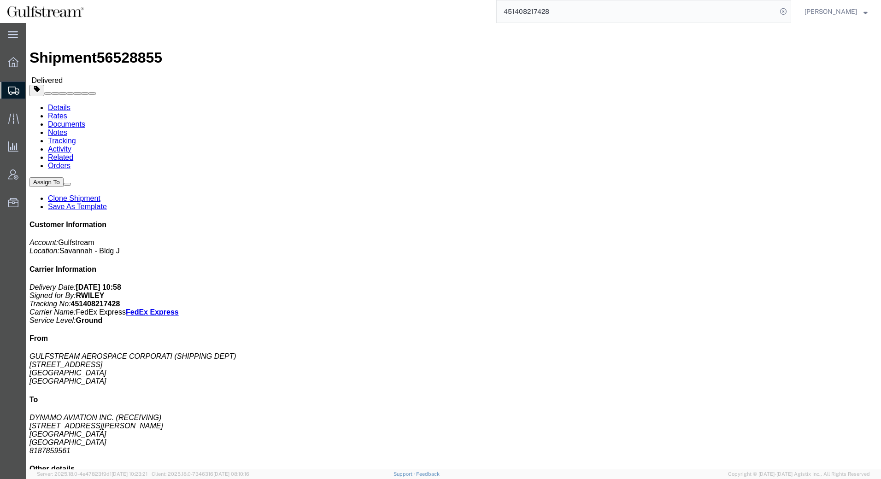
click link "Rates"
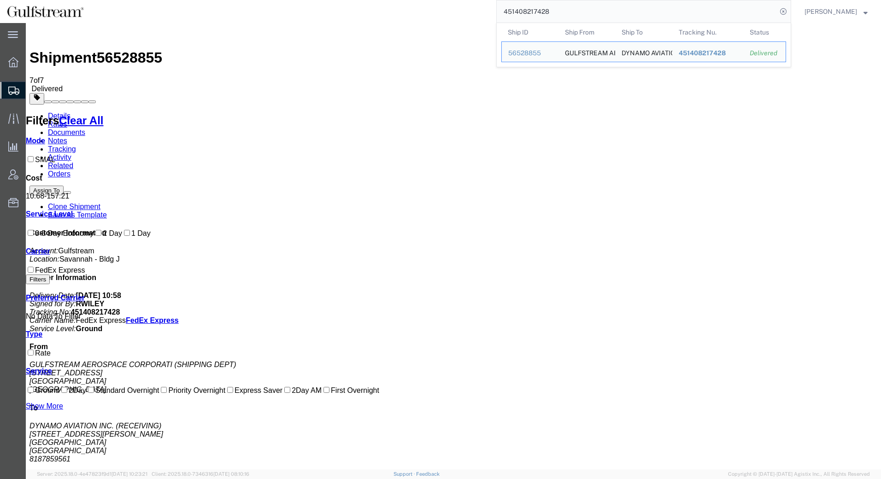
drag, startPoint x: 409, startPoint y: 10, endPoint x: 355, endPoint y: 10, distance: 53.9
click at [355, 10] on div "451408217428 Ship ID Ship From Ship To Tracking Nu. Status Ship ID 56528855 Shi…" at bounding box center [441, 11] width 701 height 23
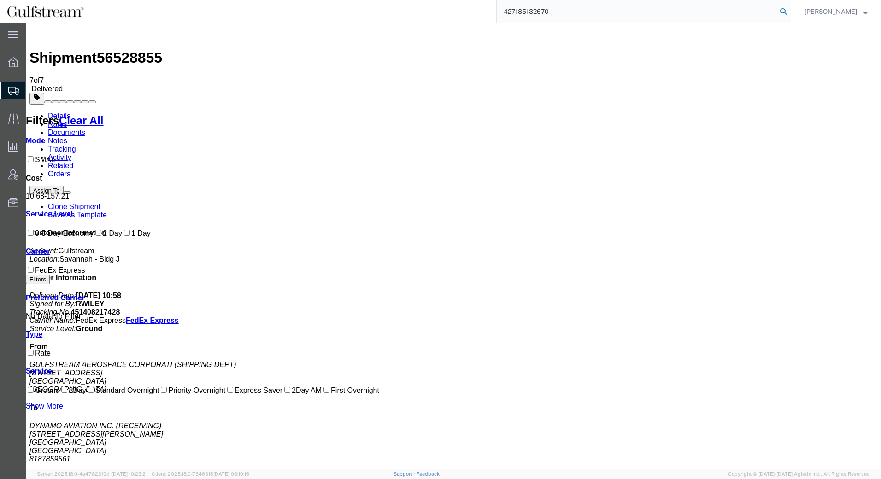
type input "427185132670"
click at [785, 11] on icon at bounding box center [783, 11] width 13 height 13
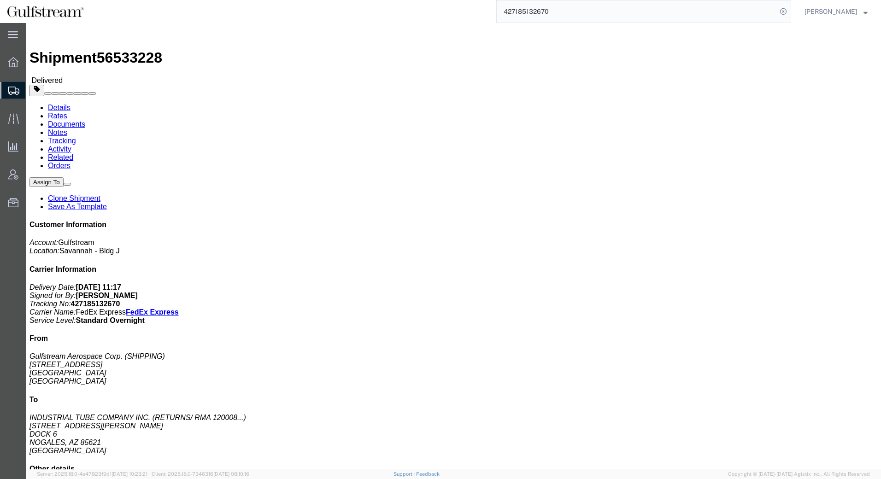
click link "Rates"
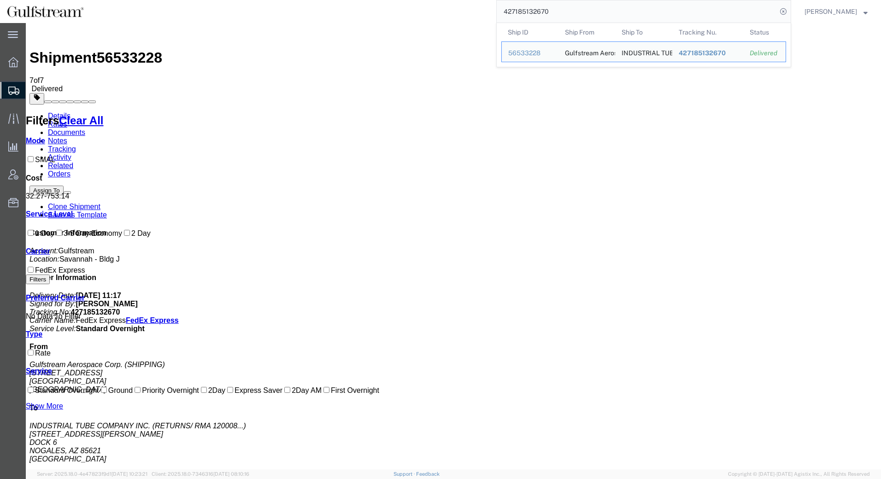
drag, startPoint x: 570, startPoint y: 11, endPoint x: 279, endPoint y: -11, distance: 291.7
click at [279, 0] on html "main_menu Created with Sketch. Collapse Menu Overview Shipments Shipment Manage…" at bounding box center [440, 239] width 881 height 479
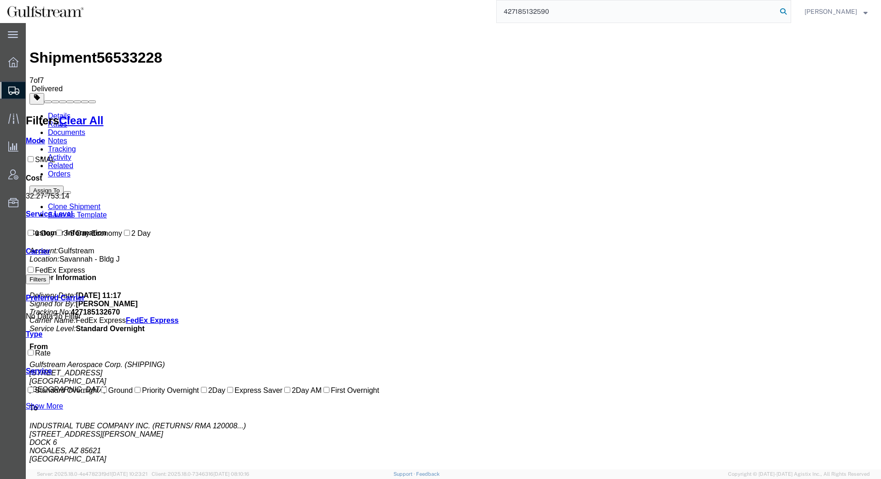
type input "427185132590"
click at [789, 15] on icon at bounding box center [783, 11] width 13 height 13
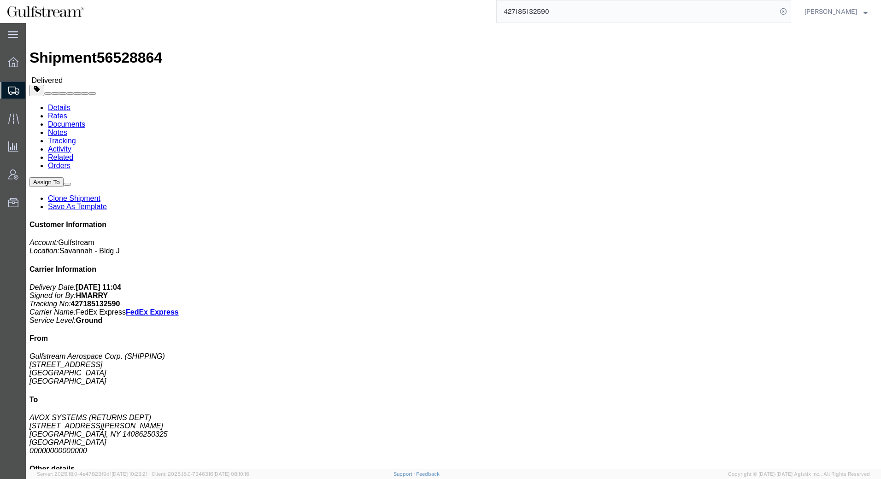
click link "Rates"
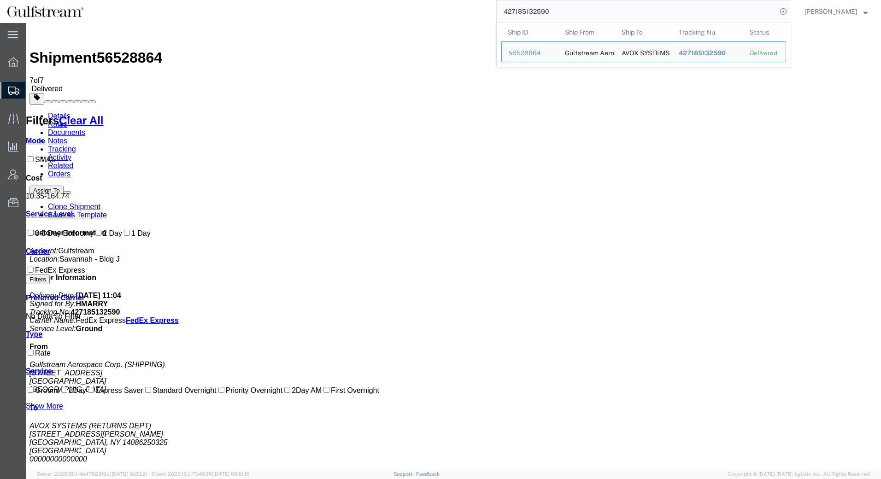
drag, startPoint x: 583, startPoint y: 12, endPoint x: 225, endPoint y: 15, distance: 357.7
click at [225, 15] on div "427185132590 Ship ID Ship From Ship To Tracking Nu. Status Ship ID 56528864 Shi…" at bounding box center [441, 11] width 701 height 23
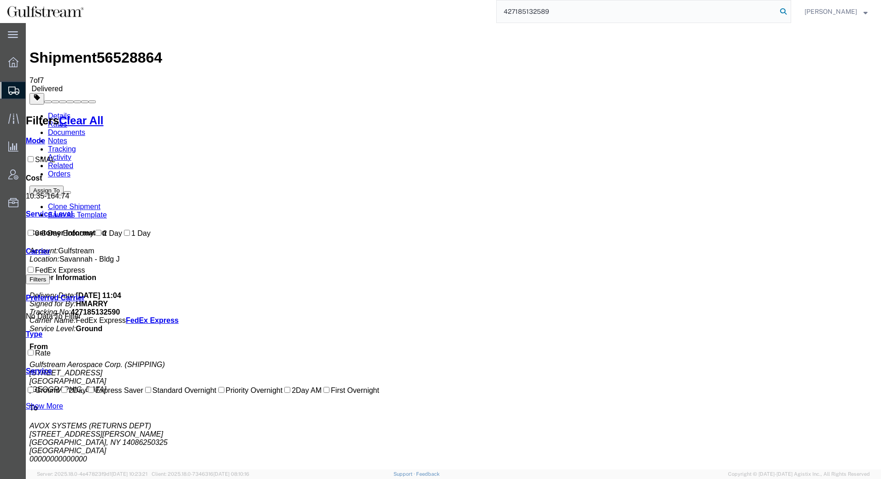
type input "427185132589"
click at [780, 11] on icon at bounding box center [783, 11] width 13 height 13
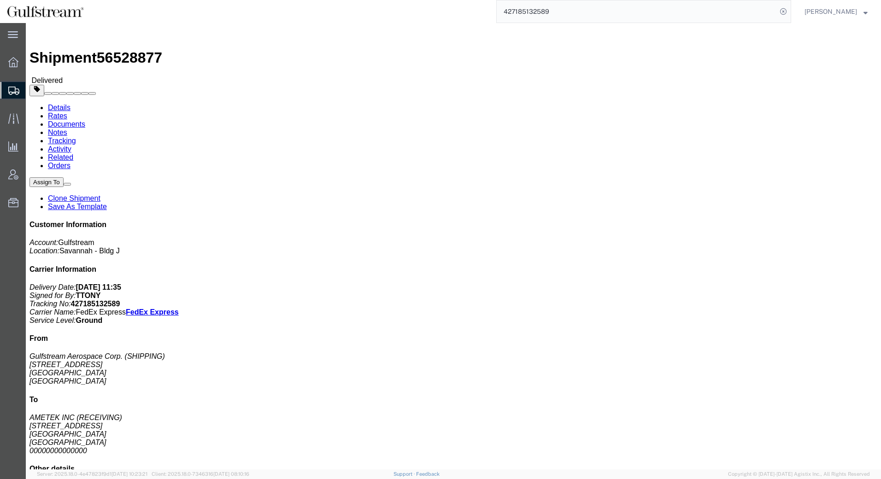
click link "Rates"
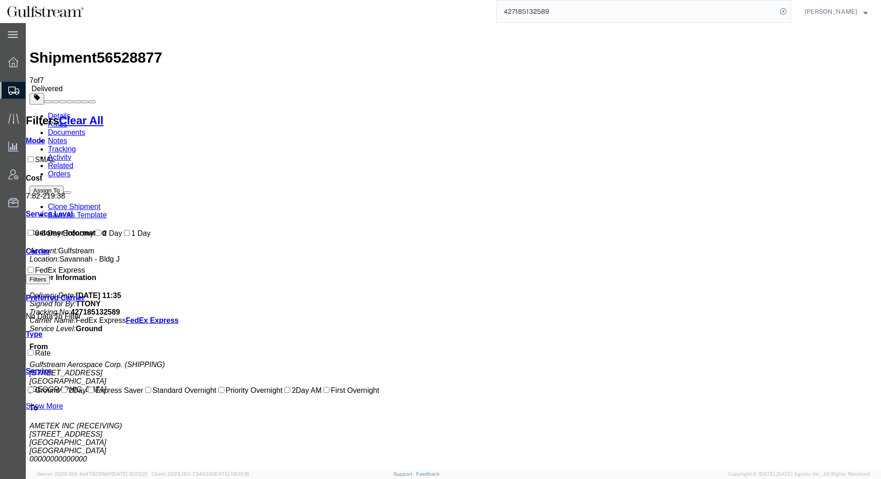
drag, startPoint x: 563, startPoint y: 11, endPoint x: 402, endPoint y: 7, distance: 160.5
click at [402, 7] on div "427185132589" at bounding box center [441, 11] width 701 height 23
click at [526, 17] on input "search" at bounding box center [637, 11] width 280 height 22
paste input "721920335990"
type input "721920335990"
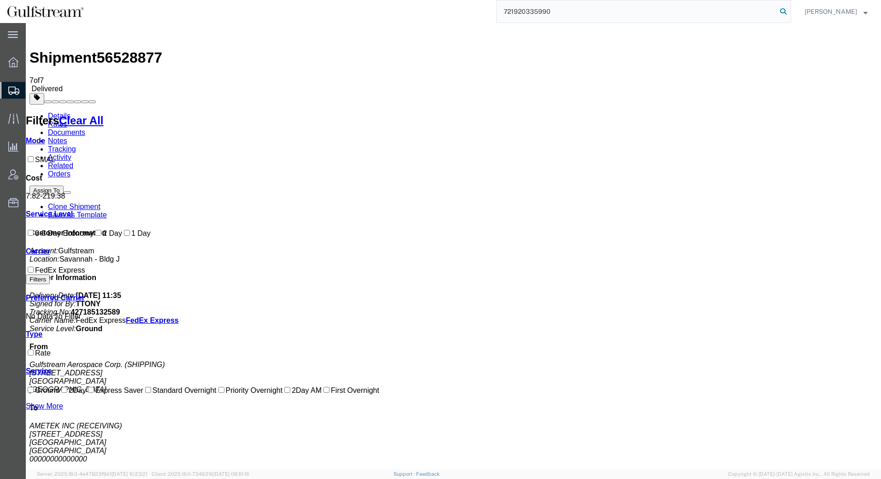
click at [783, 12] on icon at bounding box center [783, 11] width 13 height 13
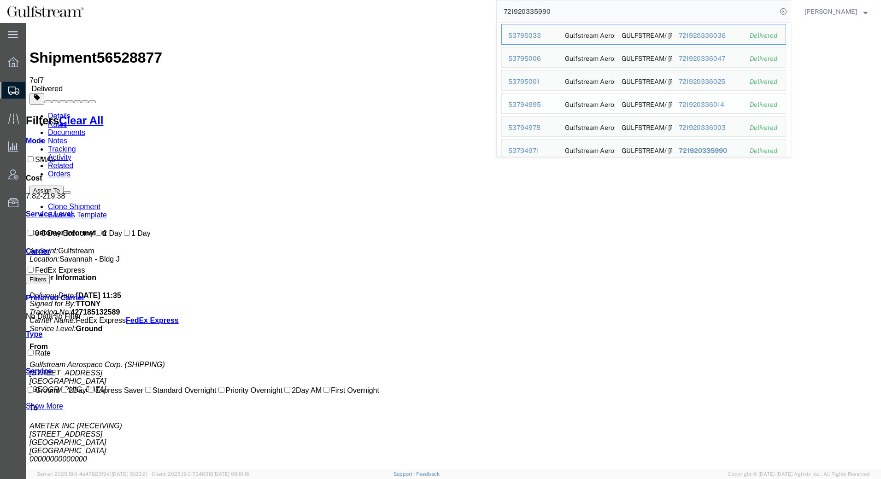
scroll to position [25, 0]
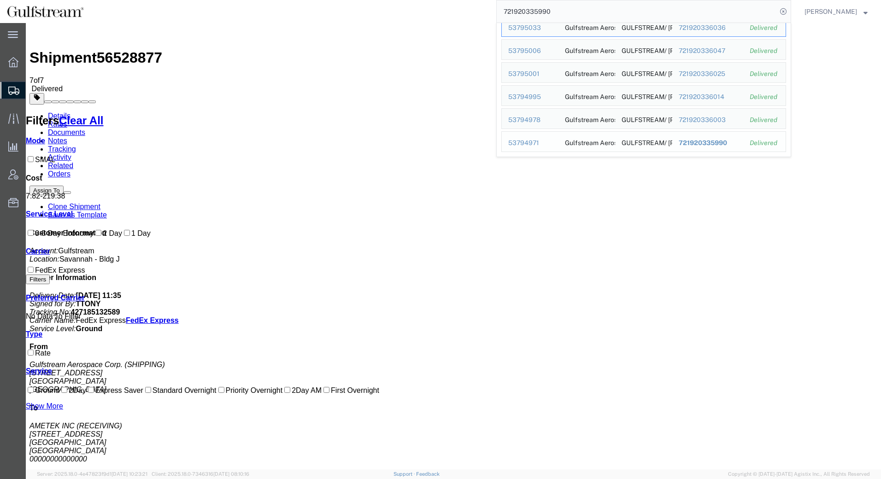
click at [711, 144] on span "721920335990" at bounding box center [703, 142] width 48 height 7
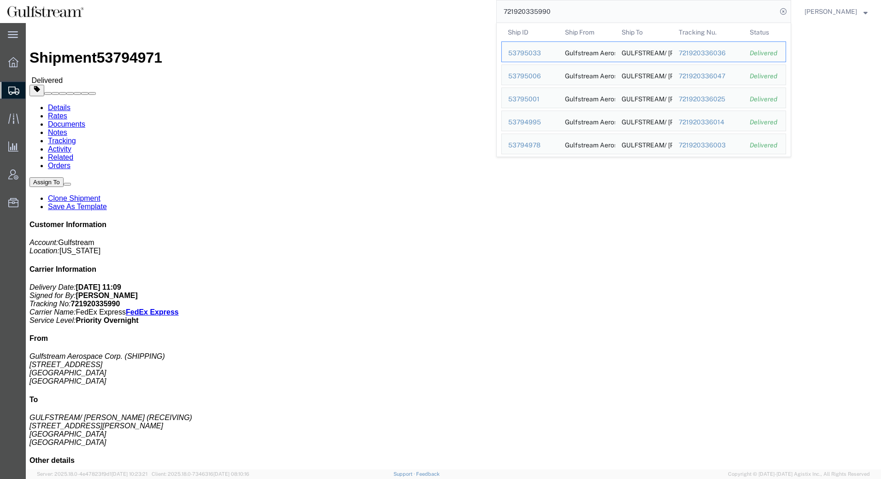
click at [714, 14] on input "721920335990" at bounding box center [637, 11] width 280 height 22
click at [700, 52] on div "721920336036" at bounding box center [708, 53] width 59 height 10
click at [678, 16] on input "721920335990" at bounding box center [637, 11] width 280 height 22
click at [702, 75] on div "721920336047" at bounding box center [708, 76] width 59 height 10
click at [703, 9] on input "721920335990" at bounding box center [637, 11] width 280 height 22
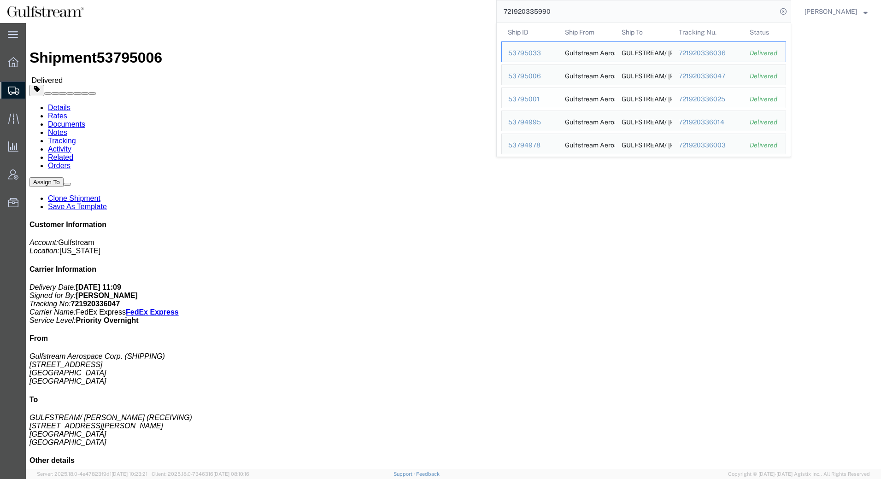
click at [714, 99] on div "721920336025" at bounding box center [708, 99] width 59 height 10
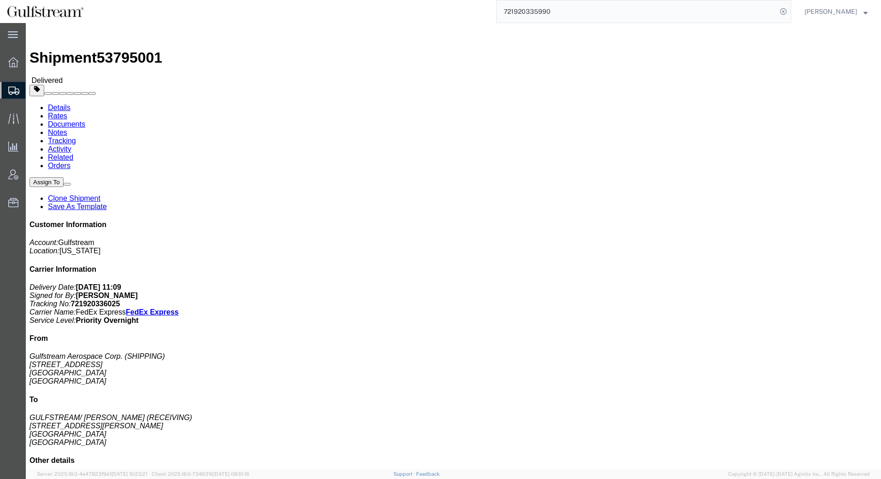
click at [724, 12] on input "721920335990" at bounding box center [637, 11] width 280 height 22
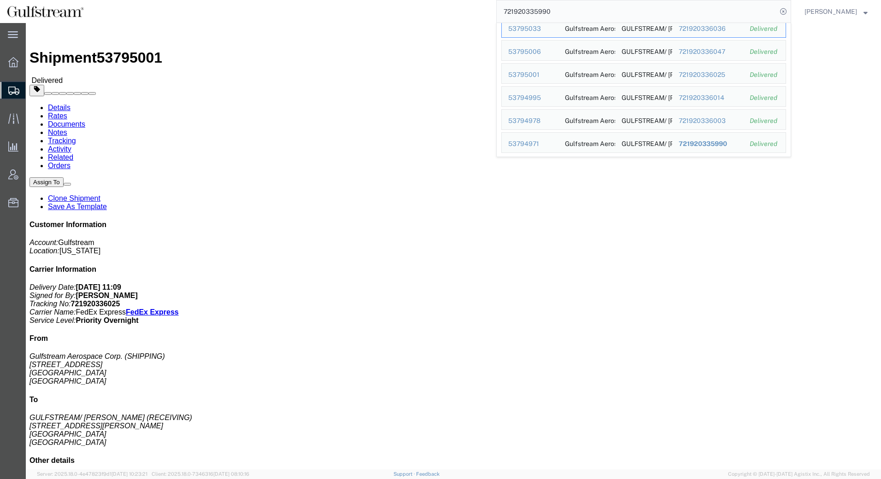
scroll to position [25, 0]
click div "Leg 1 - Small Parcel"
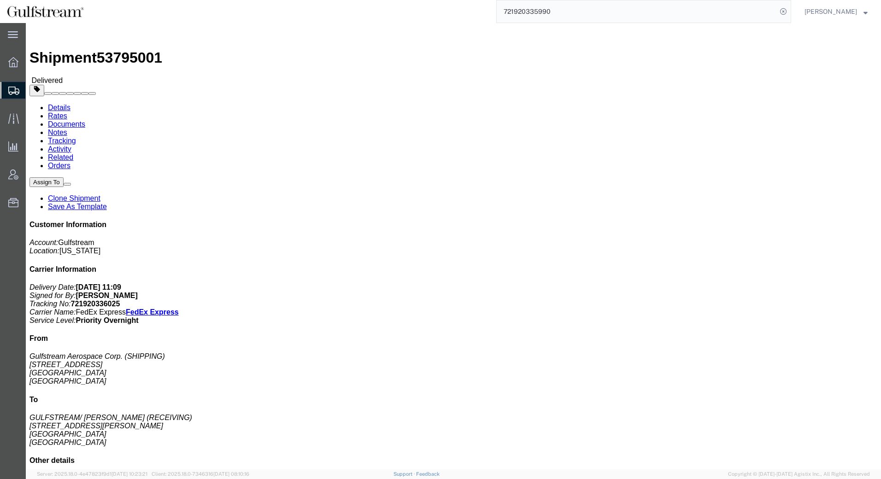
click at [665, 12] on input "721920335990" at bounding box center [637, 11] width 280 height 22
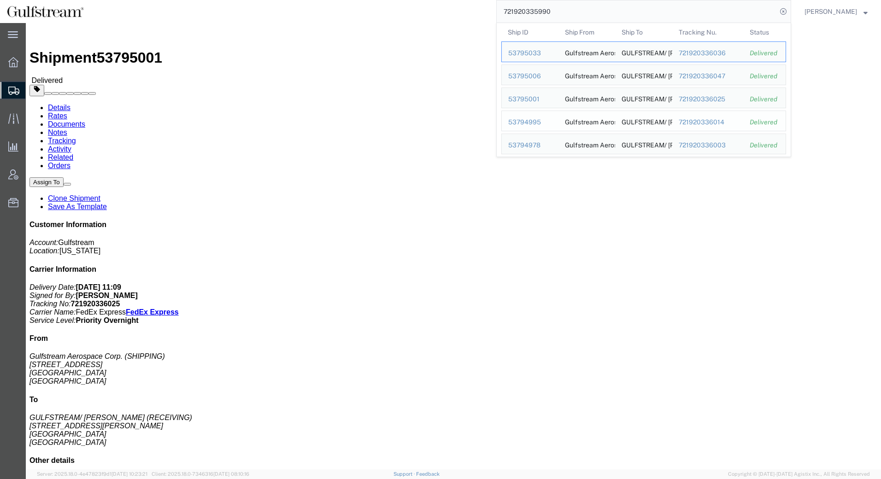
click at [718, 125] on div "721920336014" at bounding box center [708, 123] width 59 height 10
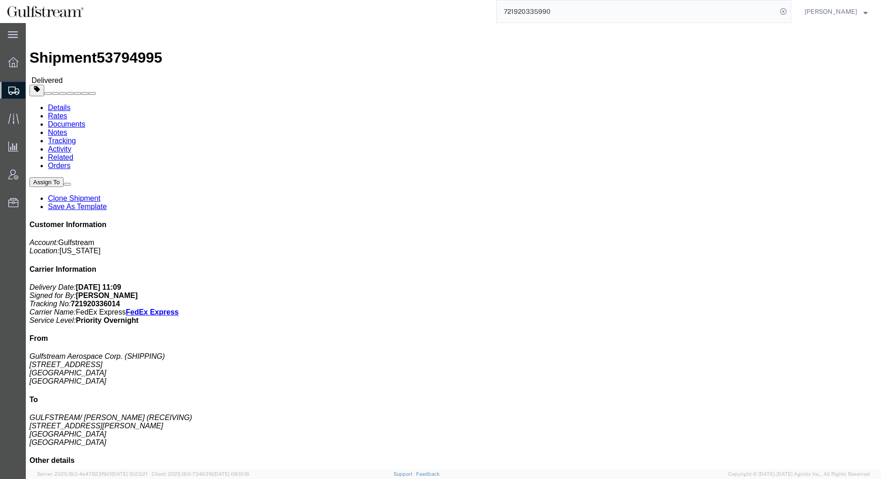
click at [637, 13] on input "721920335990" at bounding box center [637, 11] width 280 height 22
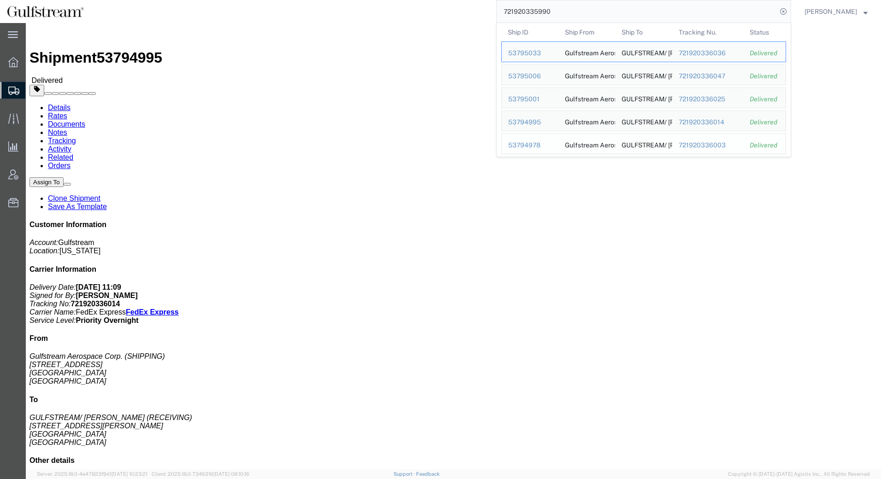
click at [719, 145] on div "721920336003" at bounding box center [708, 146] width 59 height 10
click at [724, 12] on input "721920335990" at bounding box center [637, 11] width 280 height 22
click at [710, 144] on span "721920335990" at bounding box center [703, 142] width 48 height 7
